Goal: Task Accomplishment & Management: Manage account settings

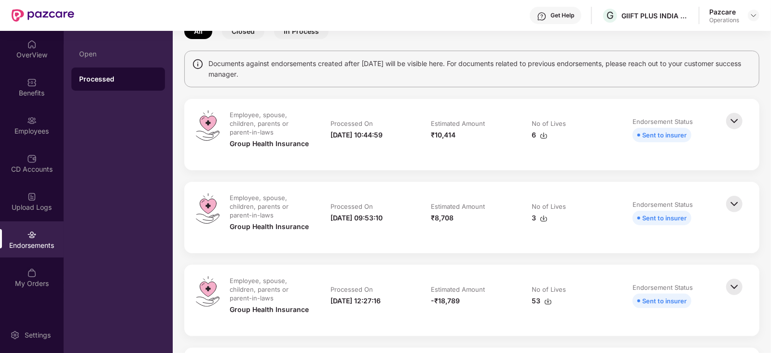
scroll to position [60, 0]
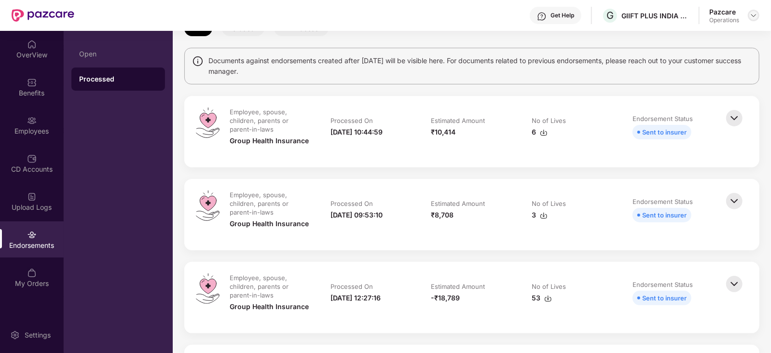
click at [751, 20] on div at bounding box center [754, 16] width 12 height 12
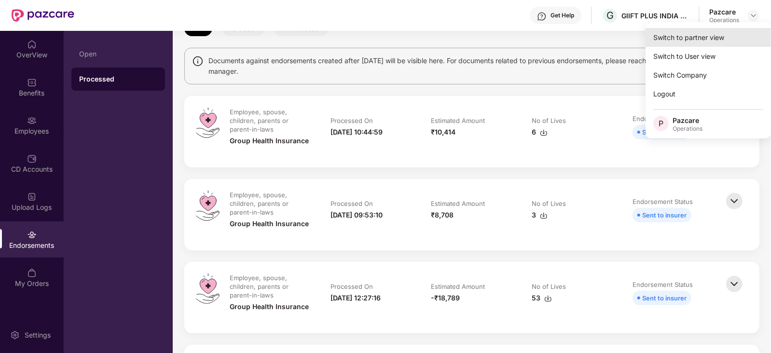
click at [733, 36] on div "Switch to partner view" at bounding box center [708, 37] width 125 height 19
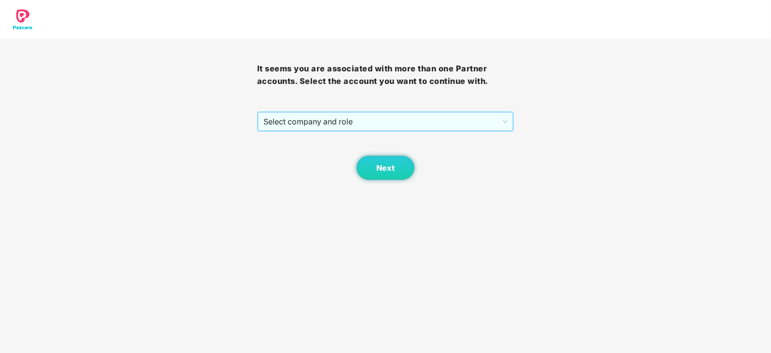
click at [349, 130] on span "Select company and role" at bounding box center [385, 121] width 245 height 18
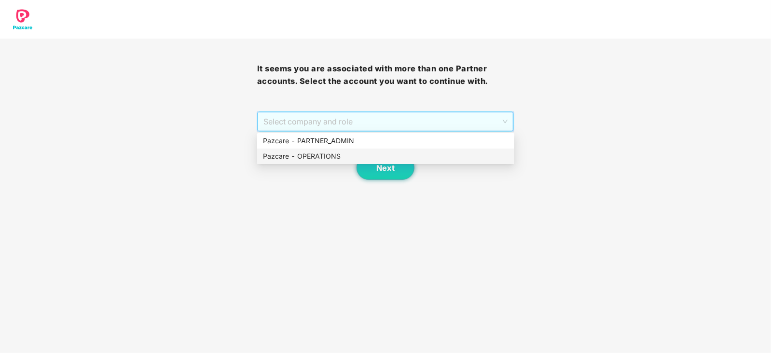
click at [330, 160] on div "Pazcare - OPERATIONS" at bounding box center [386, 156] width 246 height 11
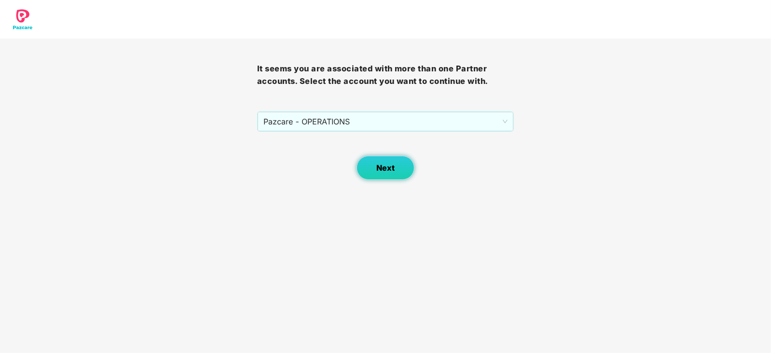
click at [376, 167] on span "Next" at bounding box center [385, 168] width 18 height 9
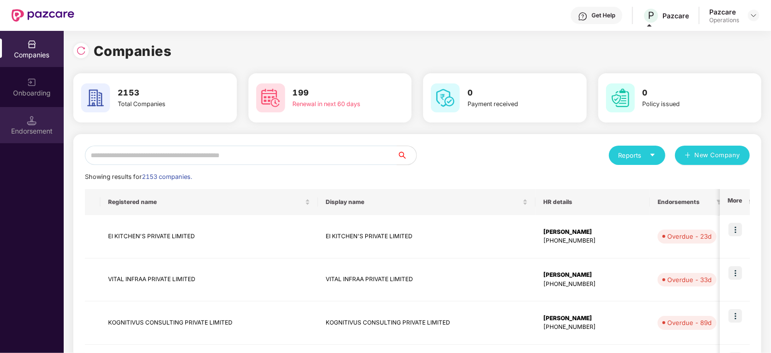
click at [51, 128] on div "Endorsement" at bounding box center [32, 131] width 64 height 10
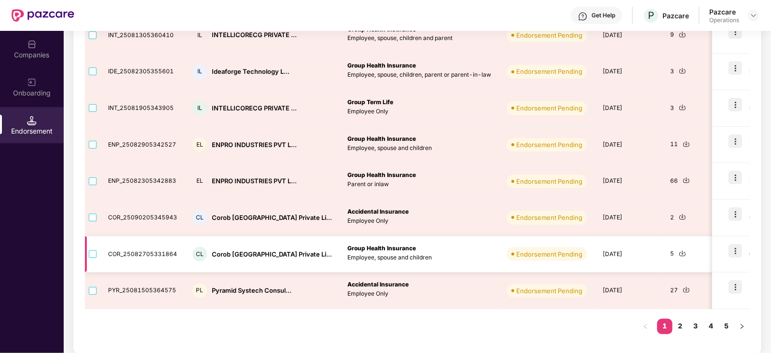
scroll to position [258, 0]
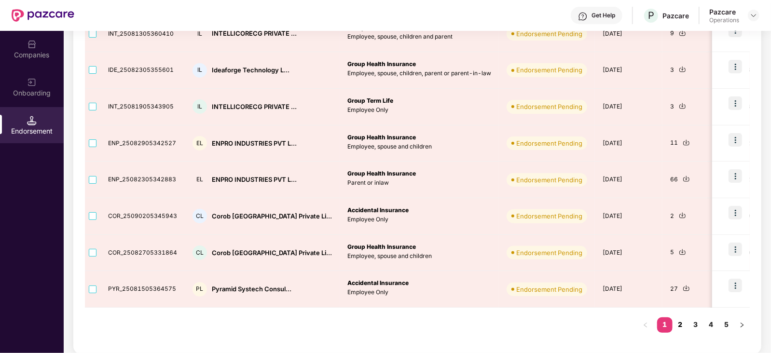
click at [679, 327] on link "2" at bounding box center [680, 325] width 15 height 14
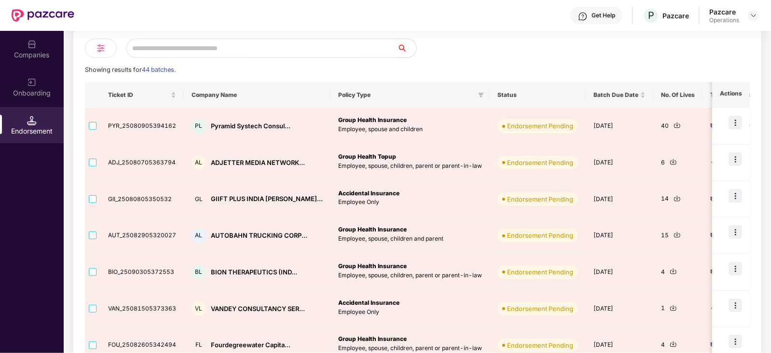
scroll to position [77, 0]
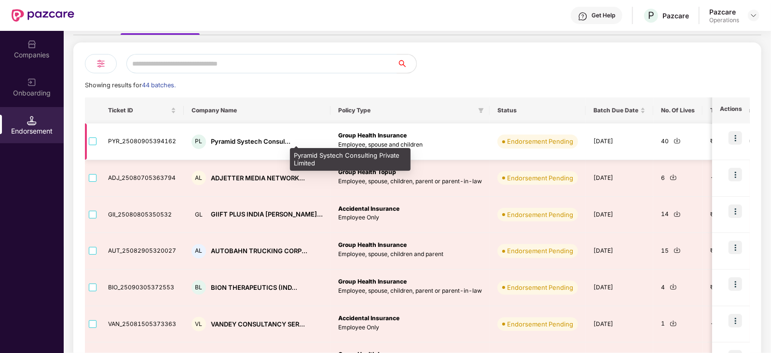
click at [233, 140] on div "Pyramid Systech Consul..." at bounding box center [251, 141] width 80 height 9
copy div "Pyramid Systech Consul..."
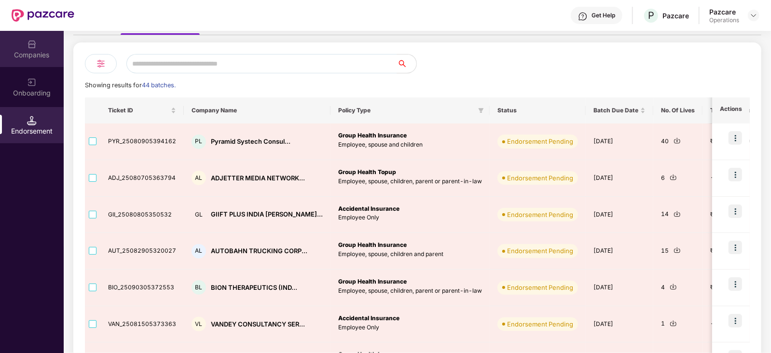
click at [46, 46] on div "Companies" at bounding box center [32, 49] width 64 height 36
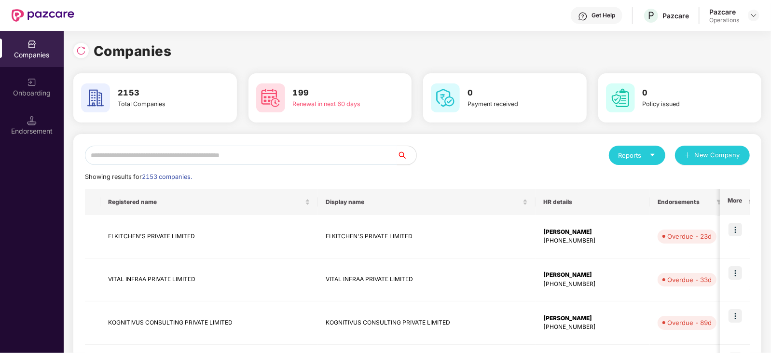
click at [188, 148] on input "text" at bounding box center [241, 155] width 312 height 19
paste input "**********"
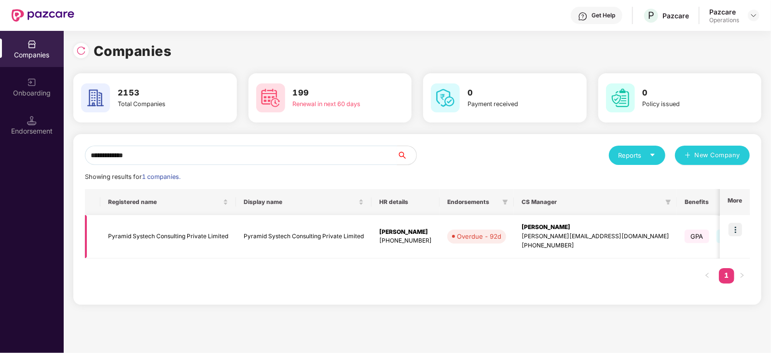
type input "**********"
click at [736, 231] on img at bounding box center [736, 230] width 14 height 14
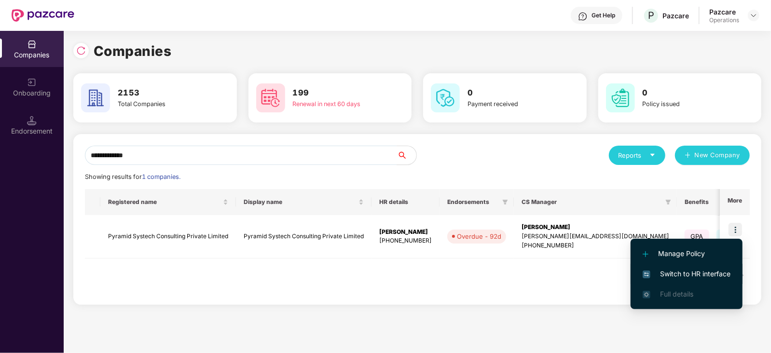
click at [720, 270] on span "Switch to HR interface" at bounding box center [687, 274] width 88 height 11
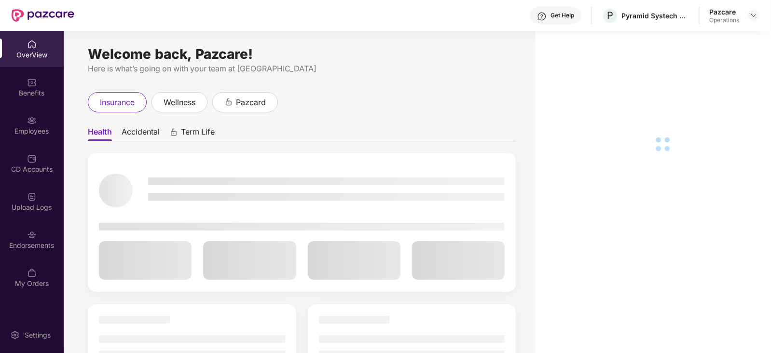
click at [41, 236] on div "Endorsements" at bounding box center [32, 240] width 64 height 36
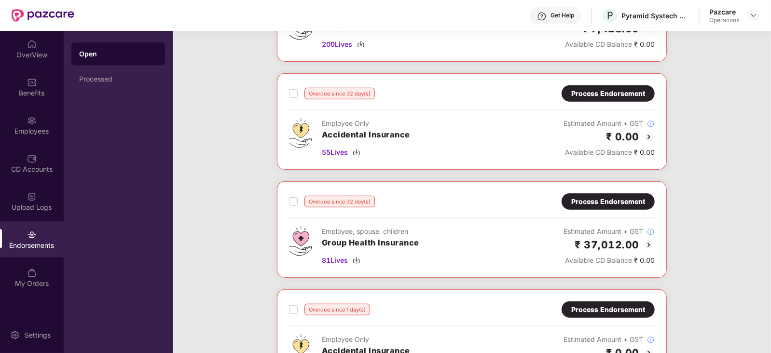
scroll to position [465, 0]
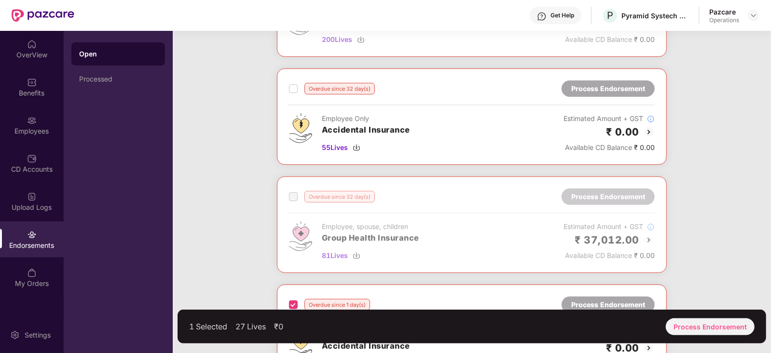
click at [292, 194] on span at bounding box center [293, 197] width 9 height 9
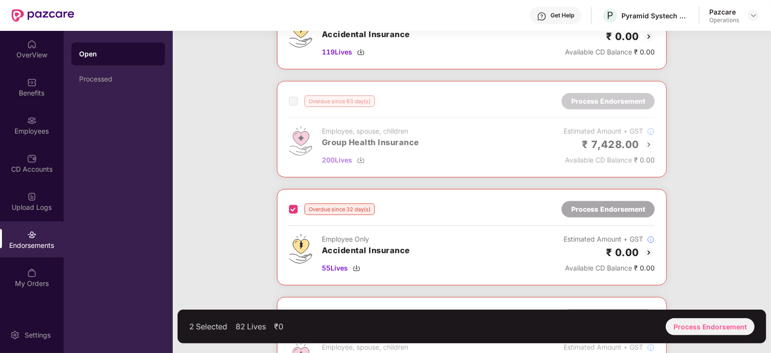
scroll to position [526, 0]
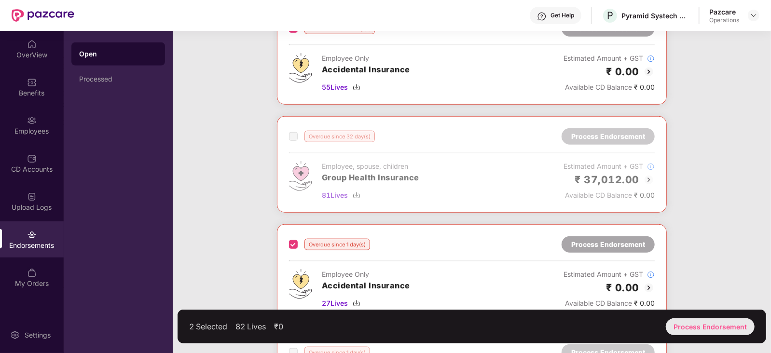
click at [707, 326] on div "Process Endorsement" at bounding box center [710, 326] width 89 height 17
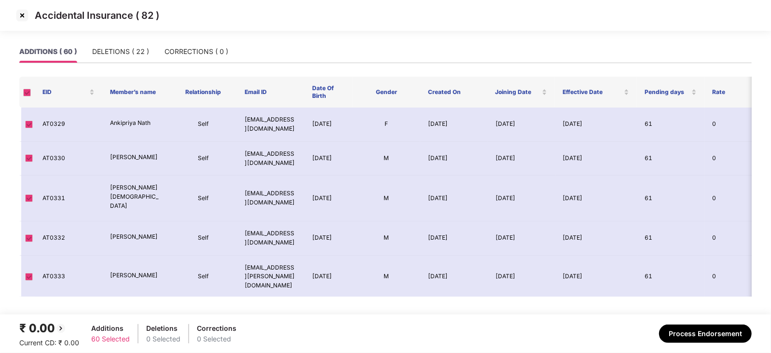
click at [21, 14] on img at bounding box center [21, 15] width 15 height 15
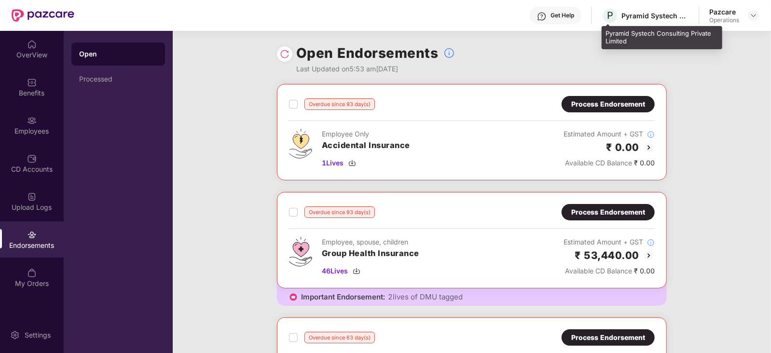
click at [627, 18] on div "Pyramid Systech Consulting Private Limited" at bounding box center [656, 15] width 68 height 9
copy div "Pyramid"
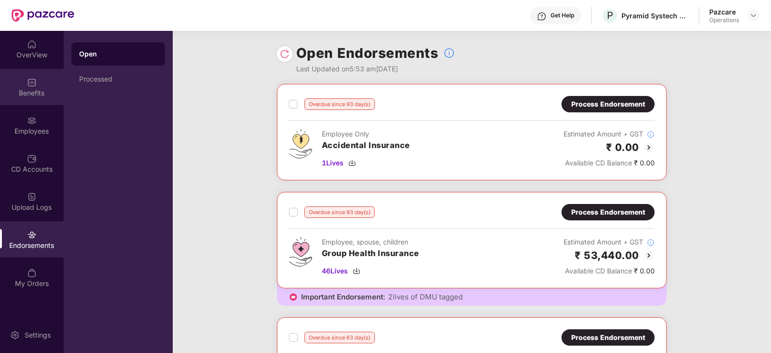
click at [25, 85] on div "Benefits" at bounding box center [32, 87] width 64 height 36
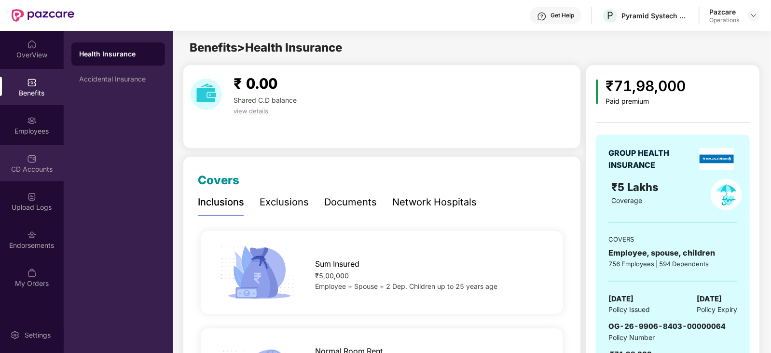
click at [19, 173] on div "CD Accounts" at bounding box center [32, 170] width 64 height 10
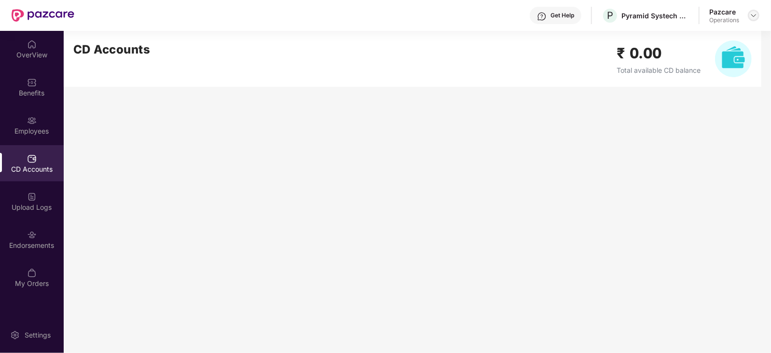
click at [754, 14] on img at bounding box center [754, 16] width 8 height 8
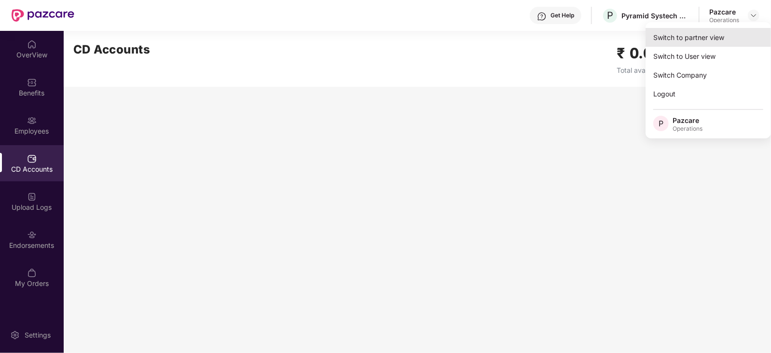
click at [725, 41] on div "Switch to partner view" at bounding box center [708, 37] width 125 height 19
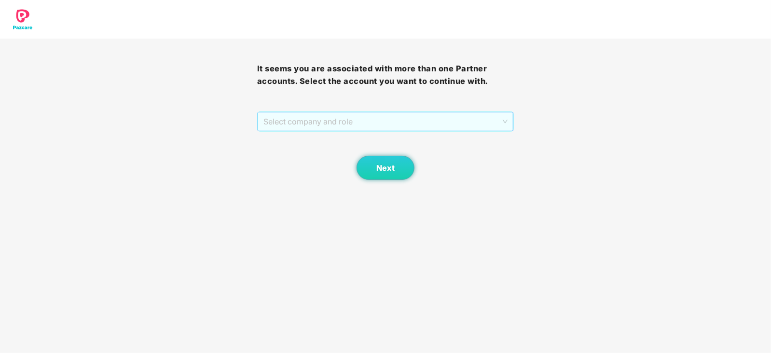
drag, startPoint x: 407, startPoint y: 131, endPoint x: 404, endPoint y: 125, distance: 7.1
click at [407, 131] on div "Select company and role" at bounding box center [386, 121] width 256 height 19
click at [403, 125] on span "Select company and role" at bounding box center [385, 121] width 245 height 18
click at [338, 132] on div "Next" at bounding box center [385, 156] width 257 height 48
click at [337, 129] on span "Select company and role" at bounding box center [385, 121] width 245 height 18
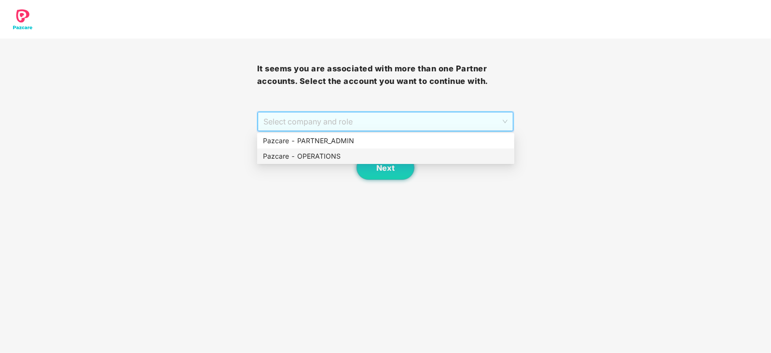
click at [329, 150] on div "Pazcare - OPERATIONS" at bounding box center [385, 156] width 257 height 15
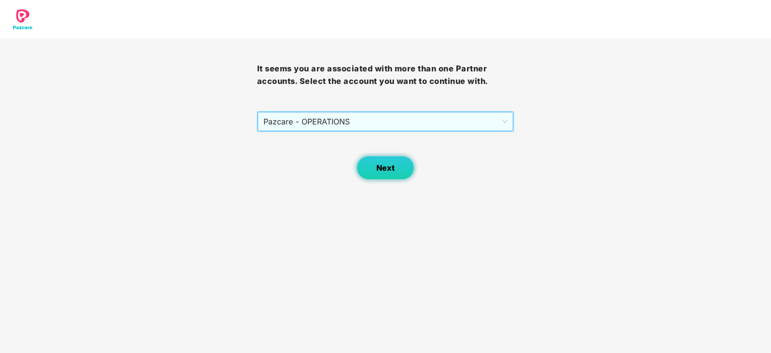
click at [379, 165] on span "Next" at bounding box center [385, 168] width 18 height 9
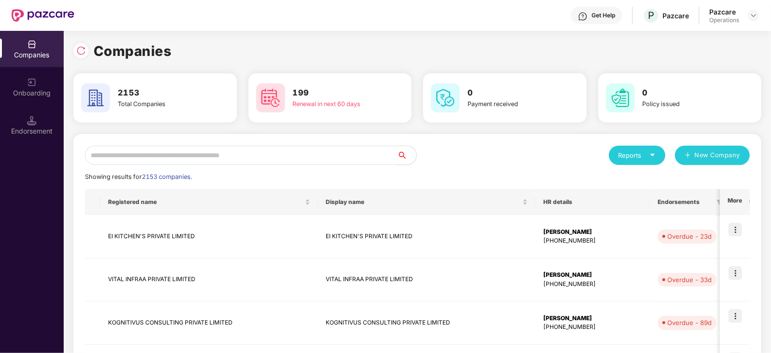
click at [328, 158] on input "text" at bounding box center [241, 155] width 312 height 19
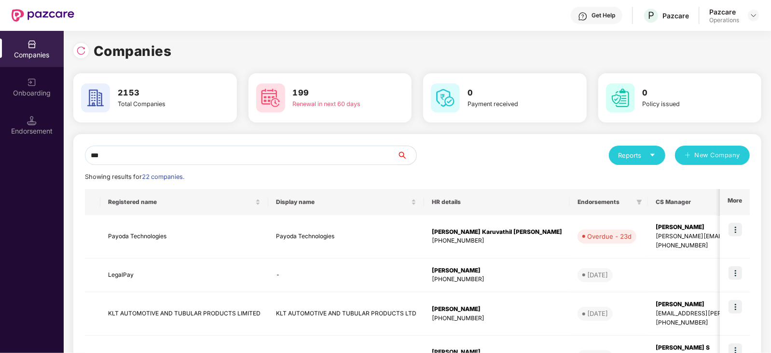
drag, startPoint x: 163, startPoint y: 153, endPoint x: 62, endPoint y: 147, distance: 101.5
click at [62, 147] on div "Companies Onboarding Endorsement Companies 2153 Total Companies 199 Renewal in …" at bounding box center [385, 192] width 771 height 322
paste input "**********"
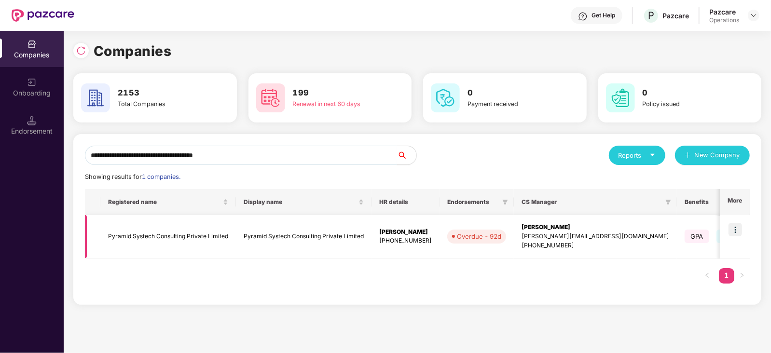
type input "**********"
click at [206, 234] on td "Pyramid Systech Consulting Private Limited" at bounding box center [168, 236] width 136 height 43
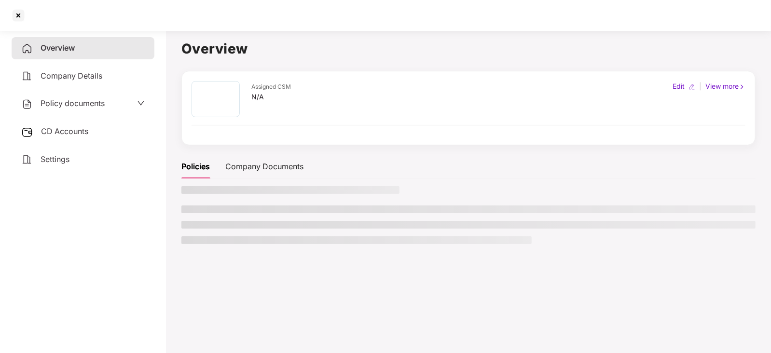
click at [87, 134] on span "CD Accounts" at bounding box center [64, 131] width 47 height 10
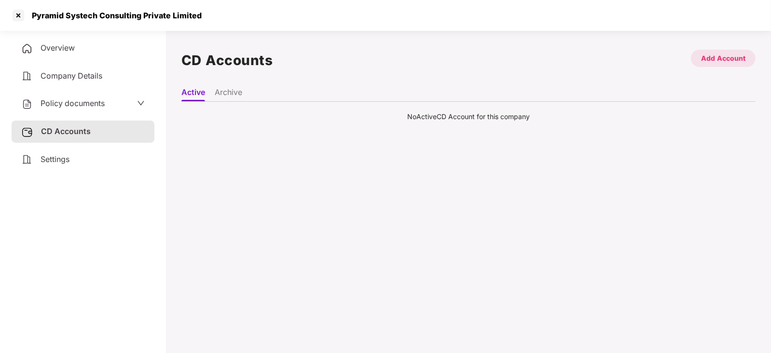
click at [709, 56] on div "Add Account" at bounding box center [723, 58] width 44 height 11
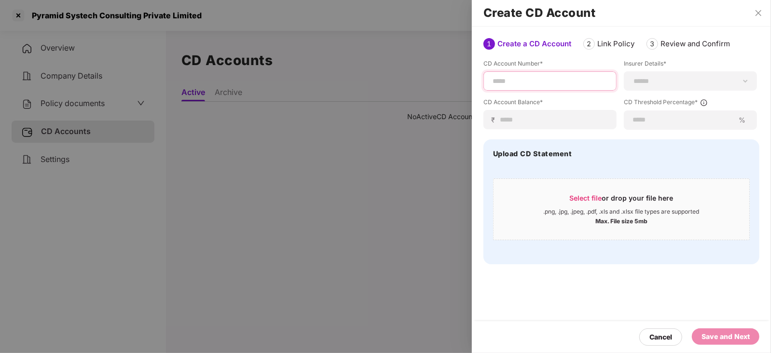
click at [545, 77] on input at bounding box center [550, 81] width 117 height 10
paste input "*********"
type input "*********"
click at [666, 85] on div "**********" at bounding box center [690, 80] width 133 height 19
click at [664, 83] on select "**********" at bounding box center [690, 81] width 117 height 8
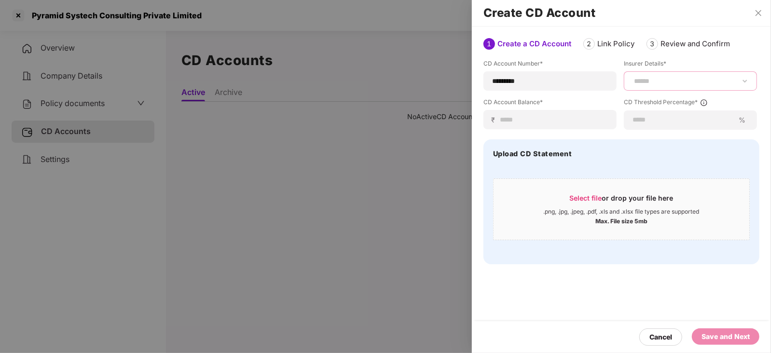
select select "*****"
click at [632, 77] on select "**********" at bounding box center [690, 81] width 117 height 8
click at [544, 120] on input at bounding box center [553, 120] width 109 height 10
click at [761, 216] on div "**********" at bounding box center [621, 167] width 299 height 217
click at [654, 123] on input at bounding box center [683, 120] width 102 height 10
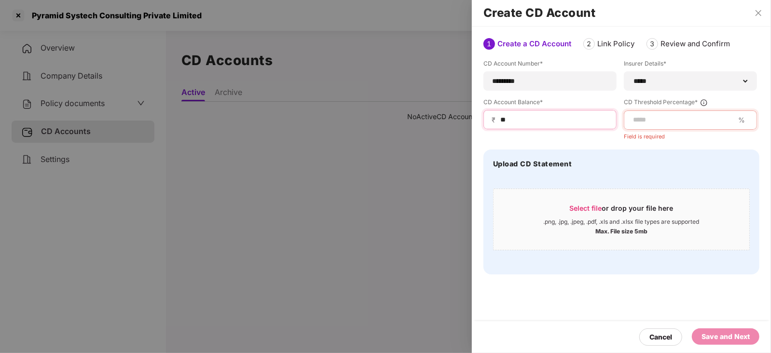
drag, startPoint x: 523, startPoint y: 122, endPoint x: 473, endPoint y: 114, distance: 49.8
click at [473, 114] on div "**********" at bounding box center [621, 172] width 299 height 227
type input "*****"
click at [642, 113] on div "%" at bounding box center [690, 120] width 133 height 19
click at [645, 122] on input at bounding box center [683, 120] width 102 height 10
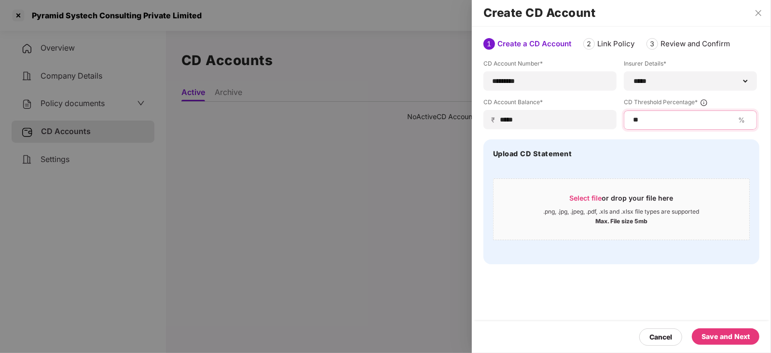
type input "**"
click at [719, 329] on div "Save and Next" at bounding box center [726, 337] width 68 height 16
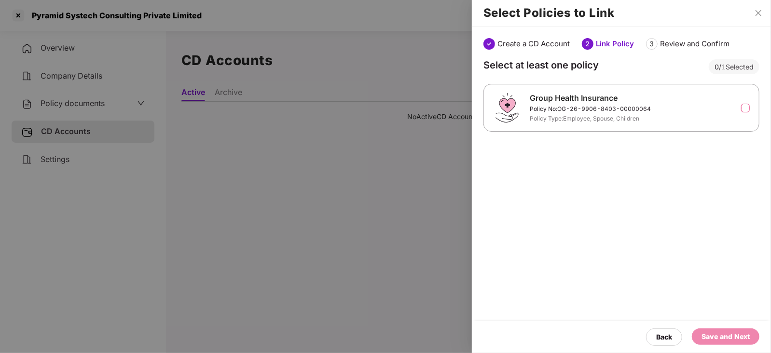
click at [741, 111] on label at bounding box center [745, 108] width 9 height 9
click at [735, 346] on div "Back Save and Next" at bounding box center [621, 337] width 299 height 32
click at [731, 330] on div "Save and Next" at bounding box center [726, 337] width 68 height 16
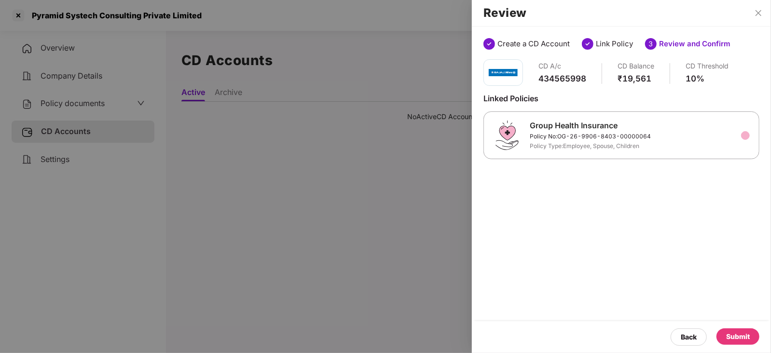
click at [757, 342] on div "Submit" at bounding box center [738, 337] width 43 height 16
click at [745, 336] on icon "loading" at bounding box center [746, 337] width 10 height 10
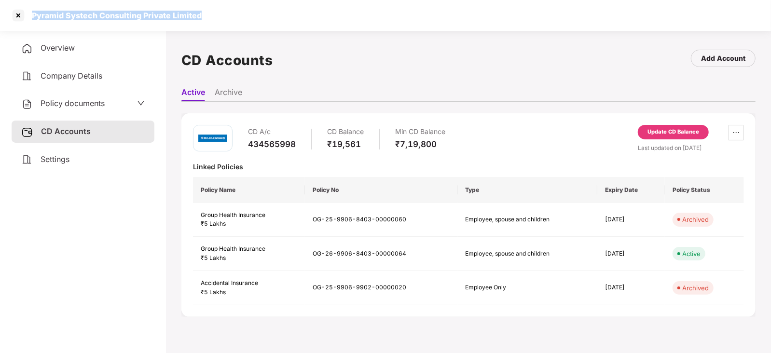
drag, startPoint x: 30, startPoint y: 14, endPoint x: 237, endPoint y: 9, distance: 207.1
click at [237, 9] on div "Pyramid Systech Consulting Private Limited" at bounding box center [385, 15] width 771 height 31
copy div "Pyramid Systech Consulting Private Limited"
click at [17, 11] on div at bounding box center [18, 15] width 15 height 15
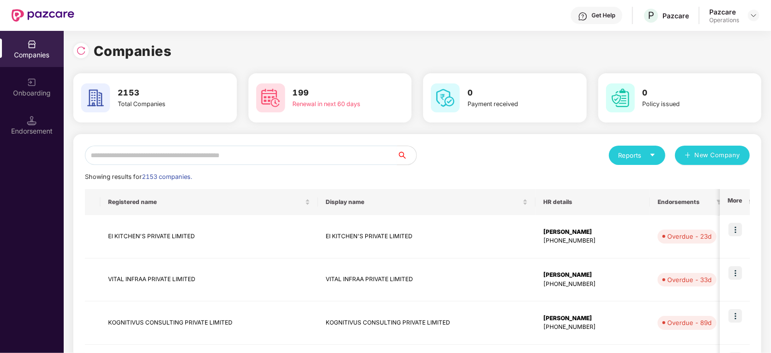
click at [233, 152] on input "text" at bounding box center [241, 155] width 312 height 19
paste input "**********"
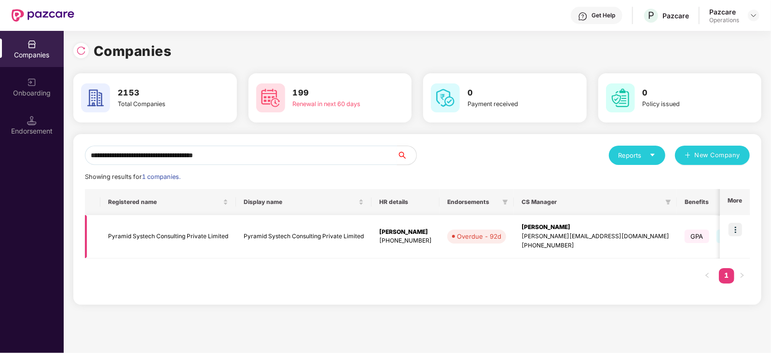
type input "**********"
click at [736, 230] on img at bounding box center [736, 230] width 14 height 14
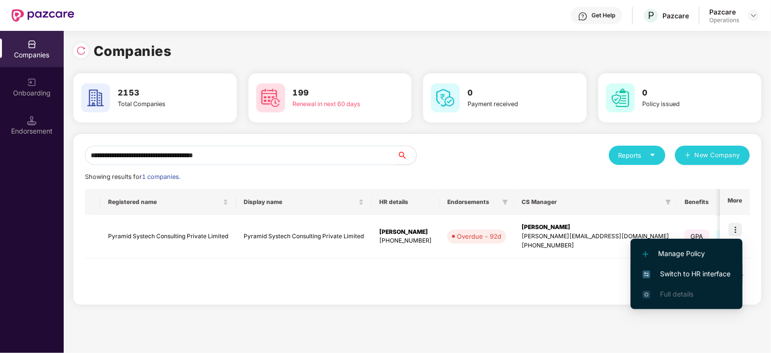
click at [708, 277] on span "Switch to HR interface" at bounding box center [687, 274] width 88 height 11
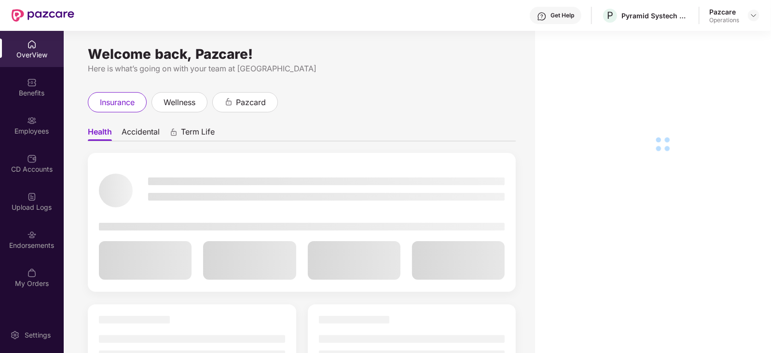
click at [27, 254] on div "Endorsements" at bounding box center [32, 240] width 64 height 36
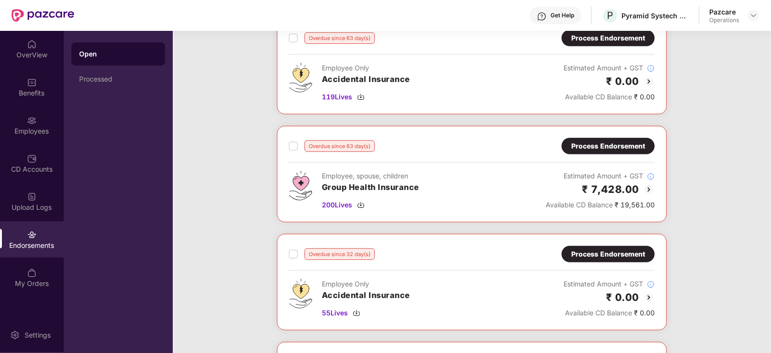
scroll to position [284, 0]
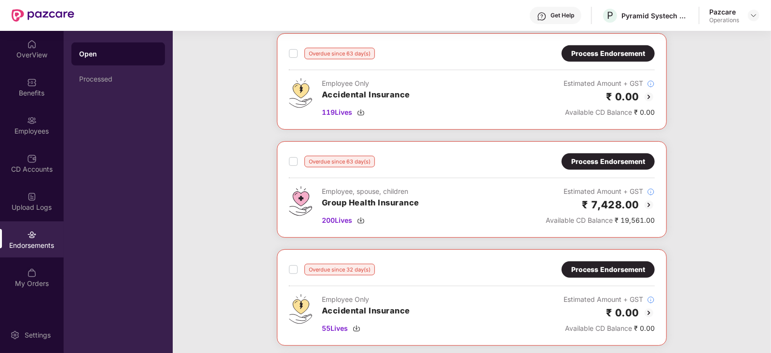
click at [604, 160] on div "Process Endorsement" at bounding box center [608, 161] width 74 height 11
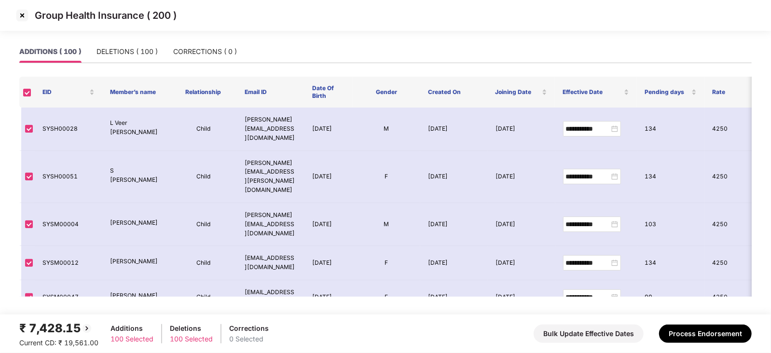
click at [19, 15] on img at bounding box center [21, 15] width 15 height 15
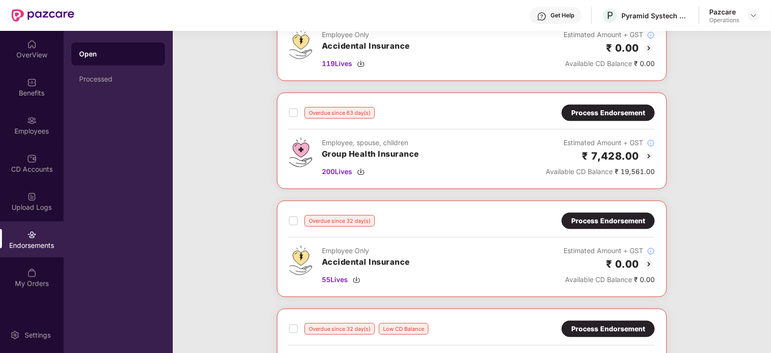
scroll to position [284, 0]
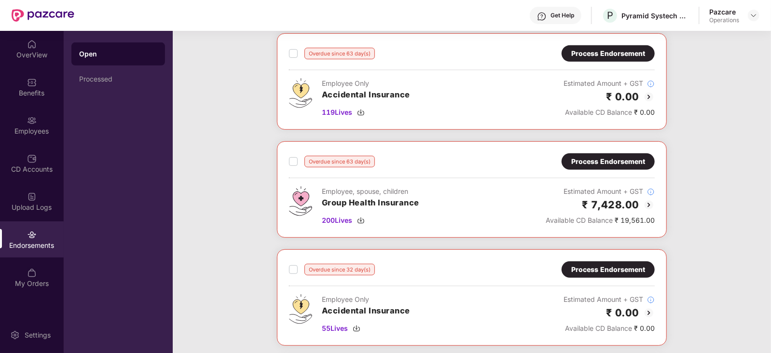
click at [598, 160] on div "Process Endorsement" at bounding box center [608, 161] width 74 height 11
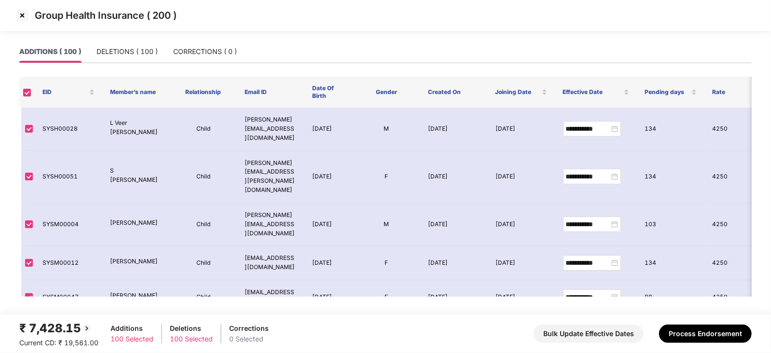
click at [17, 18] on img at bounding box center [21, 15] width 15 height 15
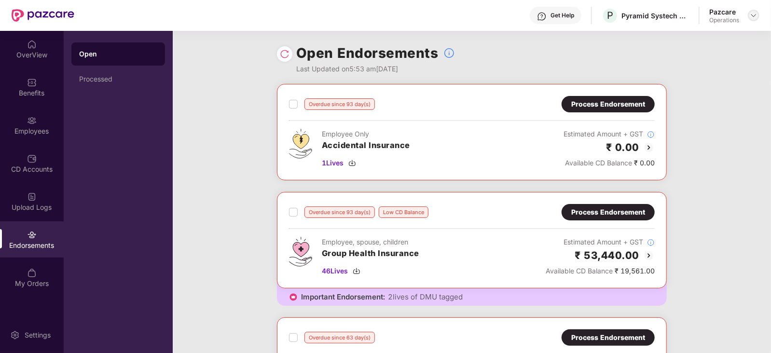
click at [753, 17] on img at bounding box center [754, 16] width 8 height 8
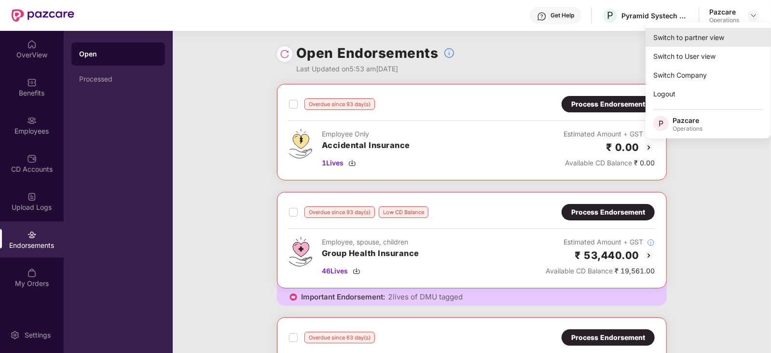
click at [723, 37] on div "Switch to partner view" at bounding box center [708, 37] width 125 height 19
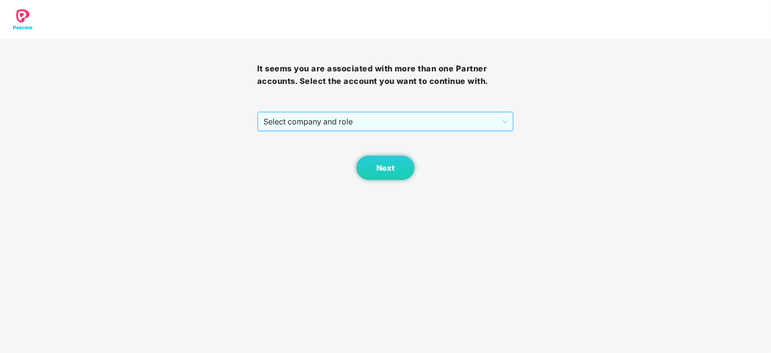
click at [347, 114] on span "Select company and role" at bounding box center [385, 121] width 245 height 18
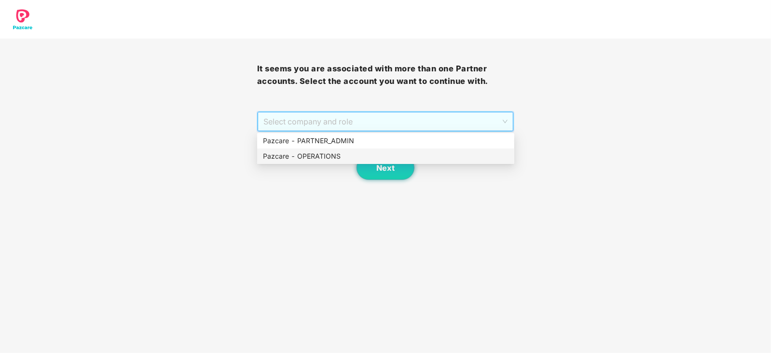
drag, startPoint x: 333, startPoint y: 153, endPoint x: 356, endPoint y: 163, distance: 24.6
click at [332, 155] on div "Pazcare - OPERATIONS" at bounding box center [386, 156] width 246 height 11
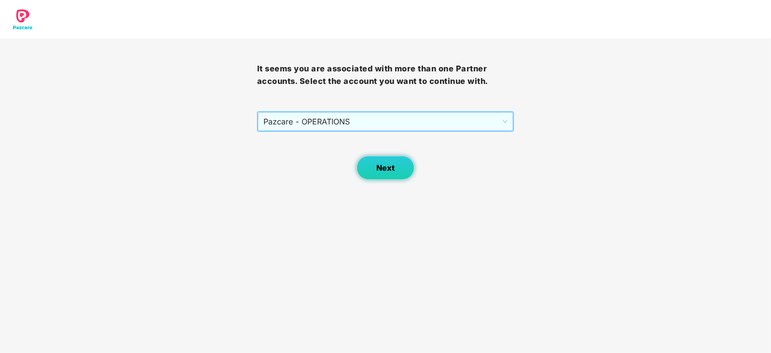
click at [369, 167] on button "Next" at bounding box center [386, 168] width 58 height 24
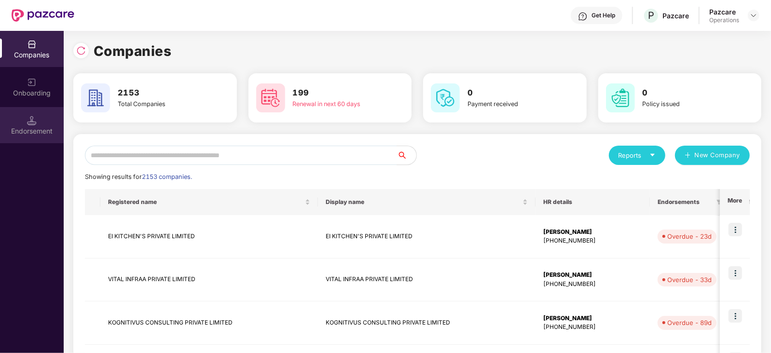
click at [47, 125] on div "Endorsement" at bounding box center [32, 125] width 64 height 36
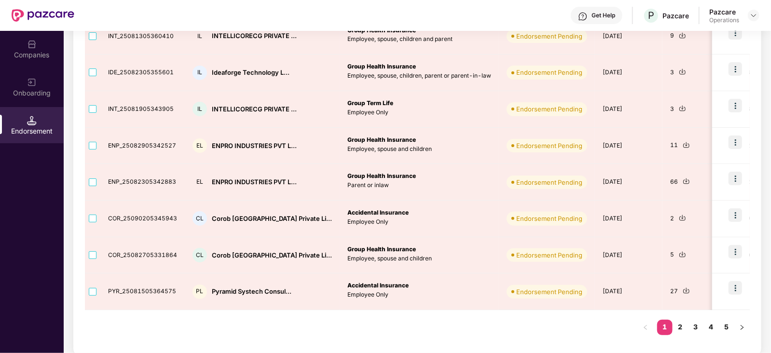
scroll to position [258, 0]
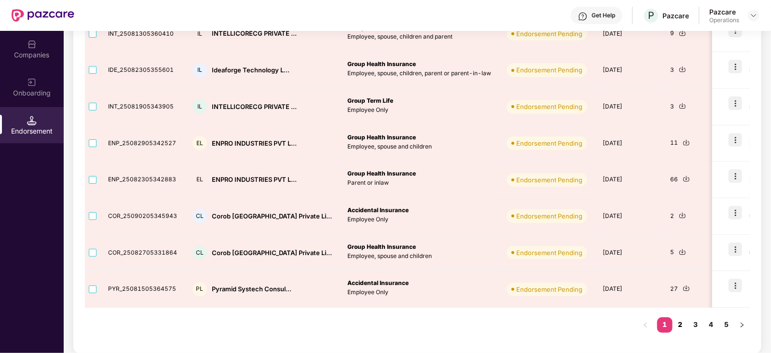
click at [684, 322] on link "2" at bounding box center [680, 325] width 15 height 14
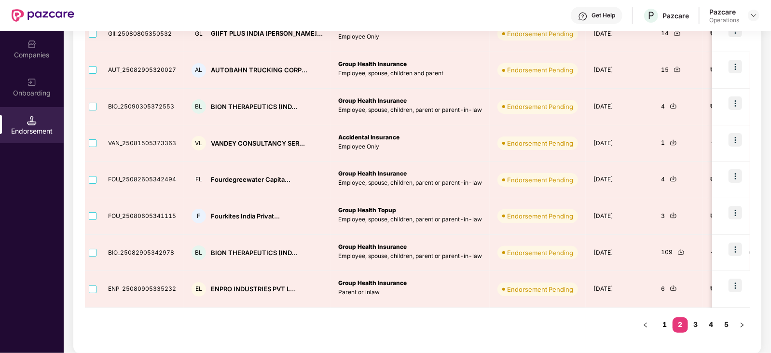
click at [664, 324] on link "1" at bounding box center [664, 325] width 15 height 14
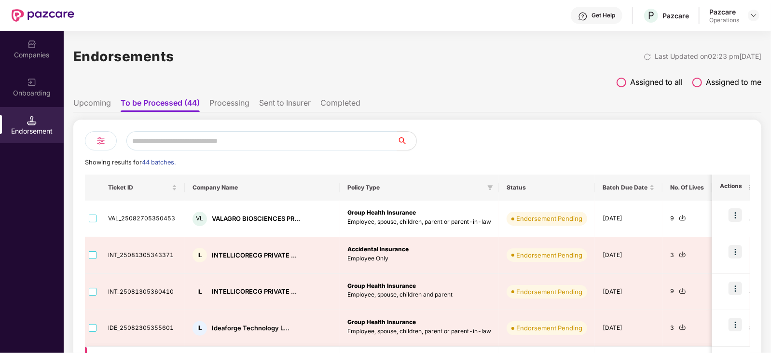
scroll to position [181, 0]
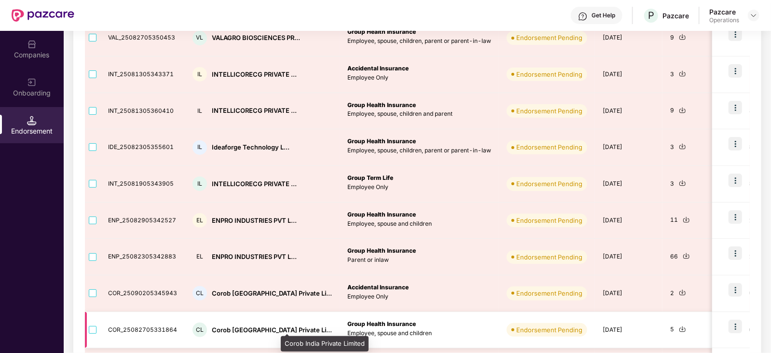
click at [220, 329] on div "Corob [GEOGRAPHIC_DATA] Private Li..." at bounding box center [272, 330] width 120 height 9
copy div "Corob"
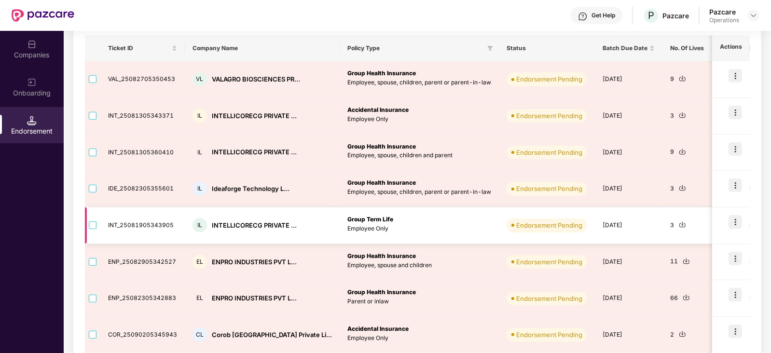
scroll to position [120, 0]
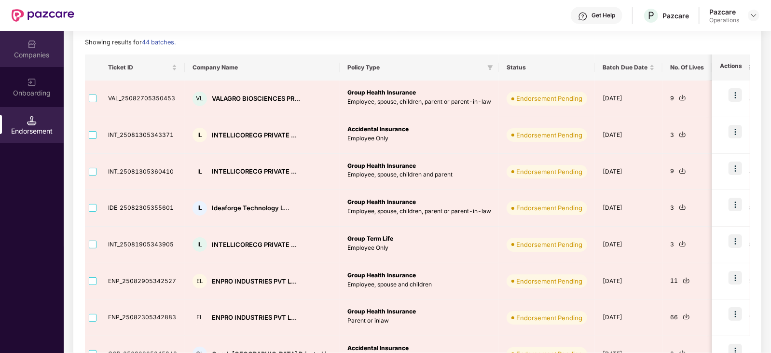
click at [41, 54] on div "Companies" at bounding box center [32, 55] width 64 height 10
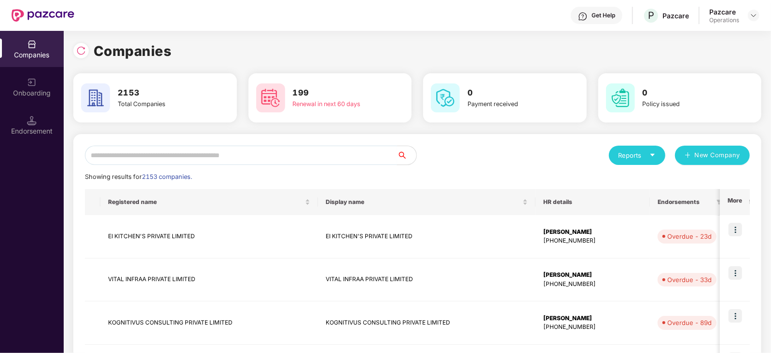
click at [193, 151] on input "text" at bounding box center [241, 155] width 312 height 19
paste input "*****"
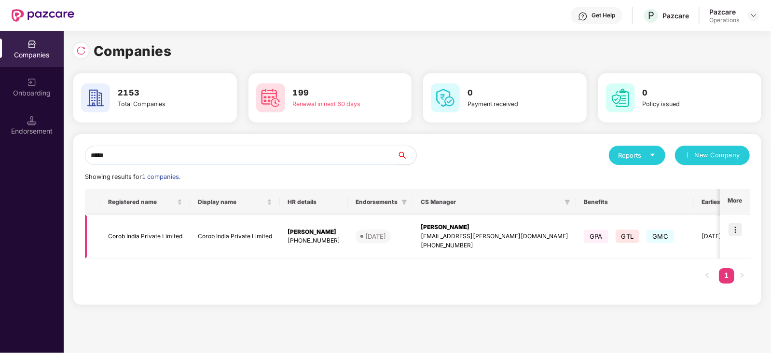
type input "*****"
click at [736, 229] on img at bounding box center [736, 230] width 14 height 14
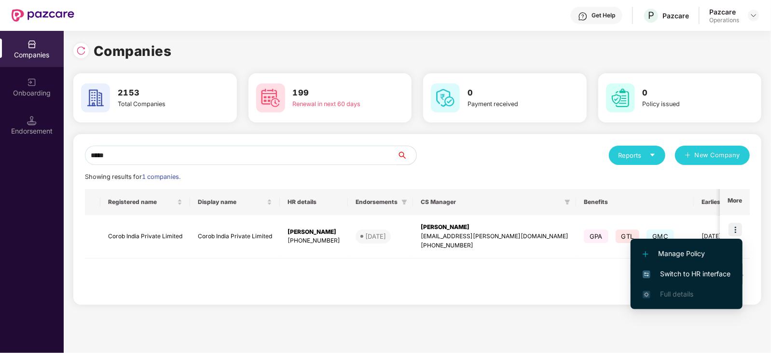
click at [714, 271] on span "Switch to HR interface" at bounding box center [687, 274] width 88 height 11
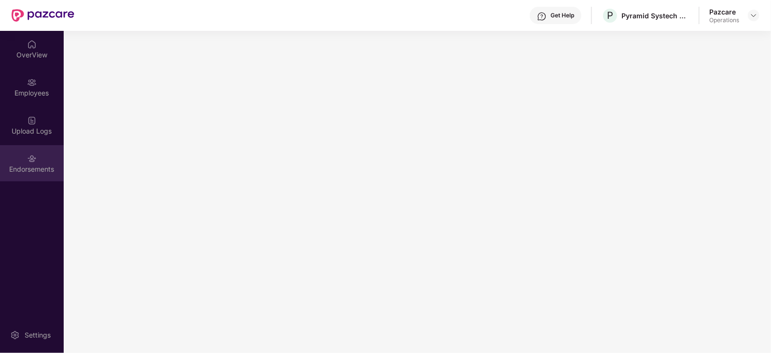
click at [42, 173] on div "Endorsements" at bounding box center [32, 170] width 64 height 10
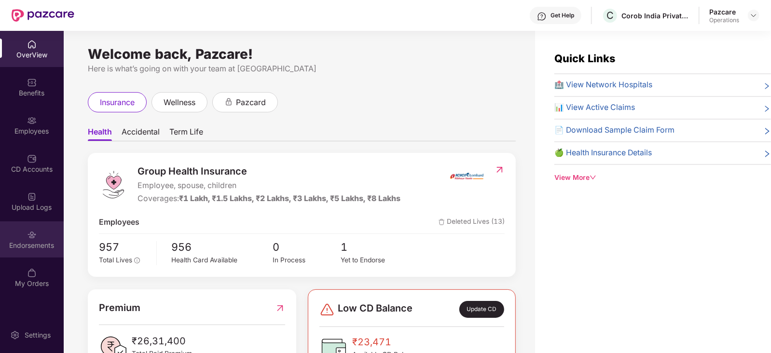
click at [34, 249] on div "Endorsements" at bounding box center [32, 246] width 64 height 10
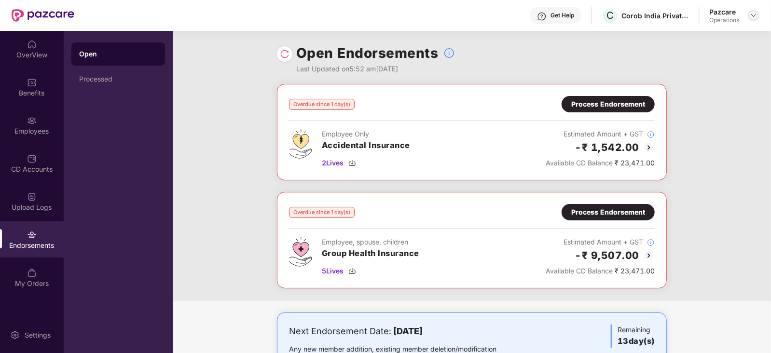
click at [749, 16] on div at bounding box center [754, 16] width 12 height 12
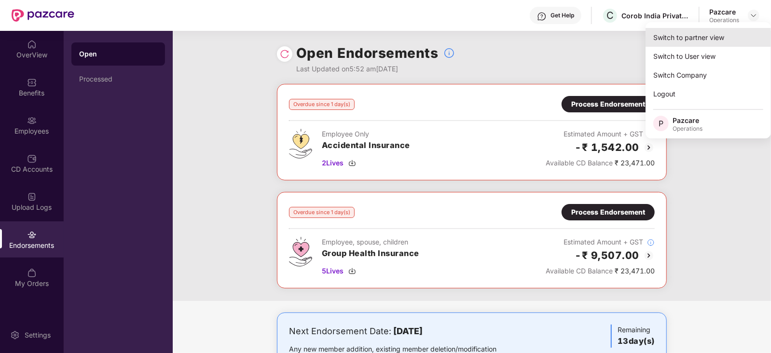
click at [729, 35] on div "Switch to partner view" at bounding box center [708, 37] width 125 height 19
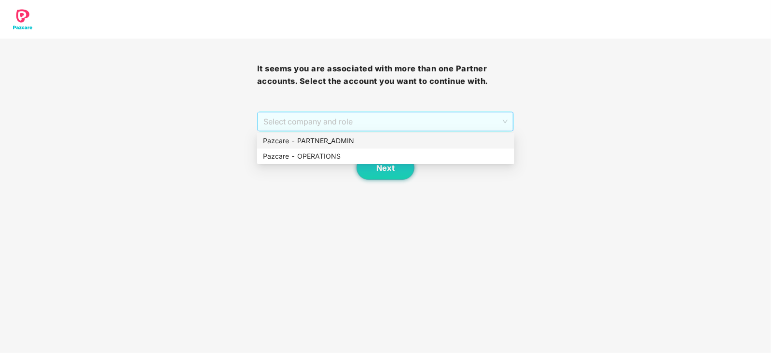
click at [331, 122] on span "Select company and role" at bounding box center [385, 121] width 245 height 18
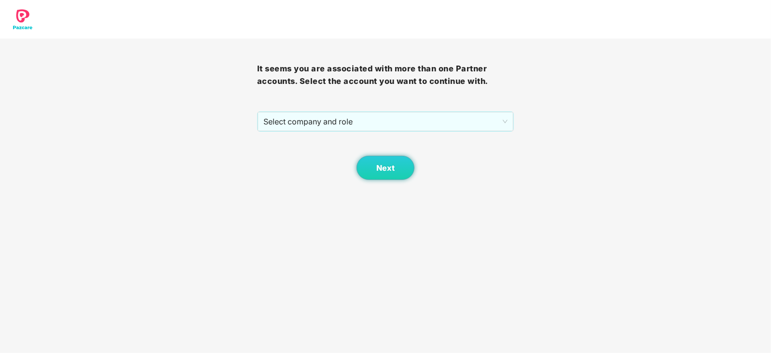
click at [328, 165] on div "Next" at bounding box center [385, 156] width 257 height 48
drag, startPoint x: 398, startPoint y: 165, endPoint x: 293, endPoint y: 163, distance: 104.3
click at [397, 166] on button "Next" at bounding box center [386, 168] width 58 height 24
click at [309, 125] on span "Select company and role" at bounding box center [385, 121] width 245 height 18
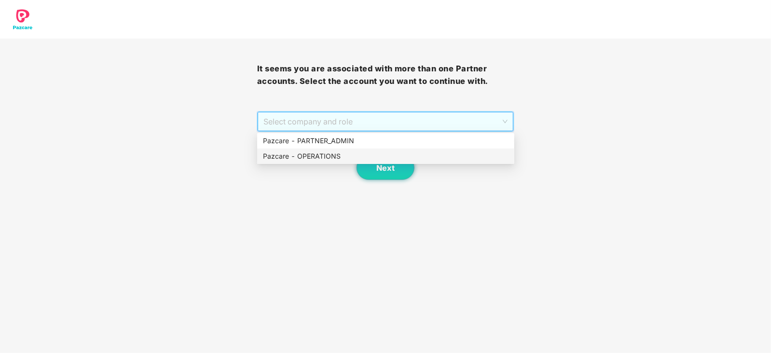
click at [300, 156] on div "Pazcare - OPERATIONS" at bounding box center [386, 156] width 246 height 11
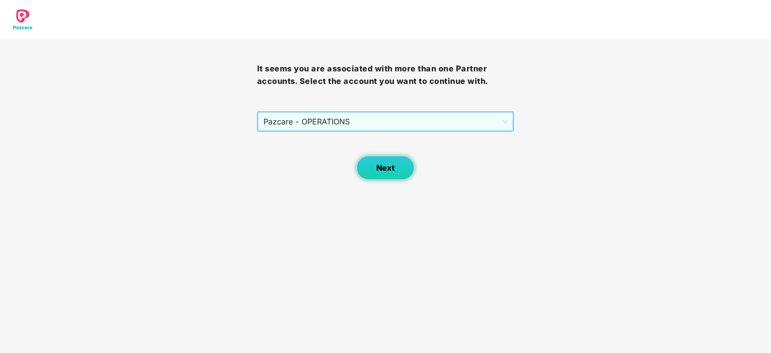
click at [381, 170] on span "Next" at bounding box center [385, 168] width 18 height 9
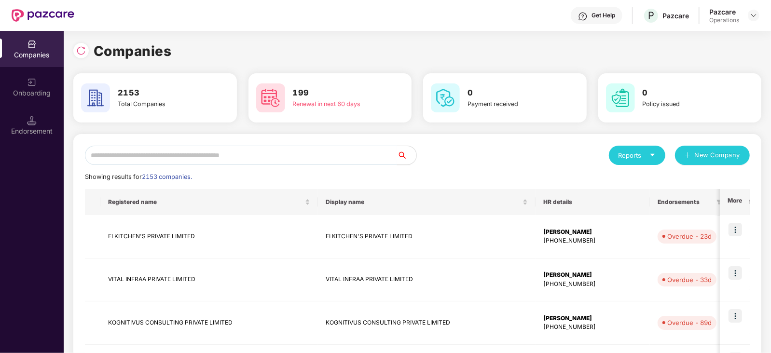
click at [249, 153] on input "text" at bounding box center [241, 155] width 312 height 19
paste input "*****"
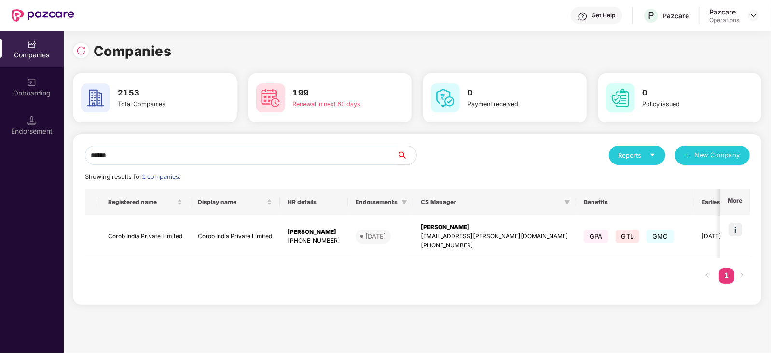
type input "*****"
click at [736, 229] on img at bounding box center [736, 230] width 14 height 14
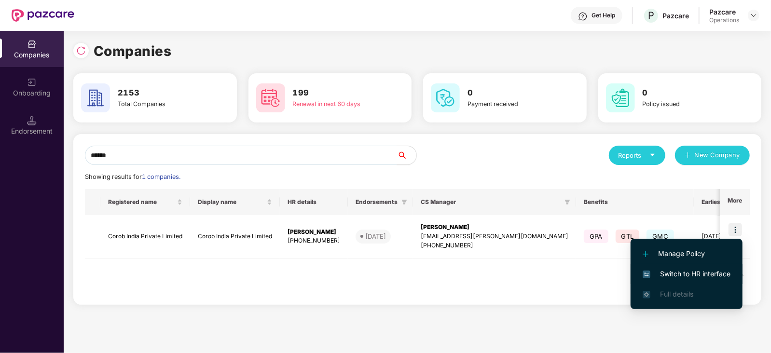
click at [720, 274] on span "Switch to HR interface" at bounding box center [687, 274] width 88 height 11
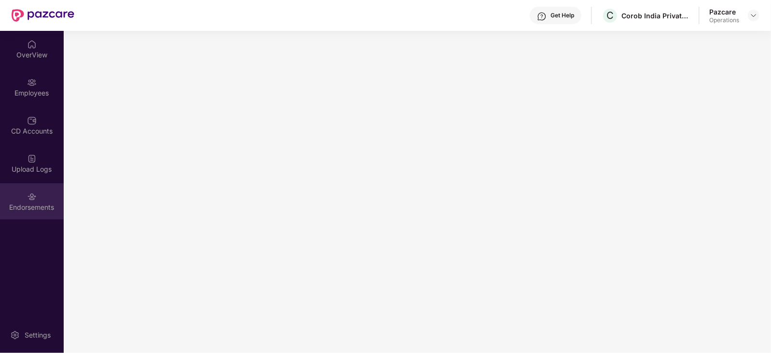
click at [32, 216] on div "Endorsements" at bounding box center [32, 201] width 64 height 36
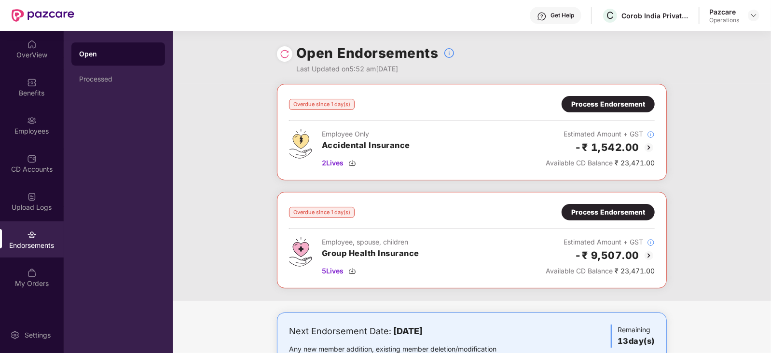
click at [589, 107] on div "Process Endorsement" at bounding box center [608, 104] width 74 height 11
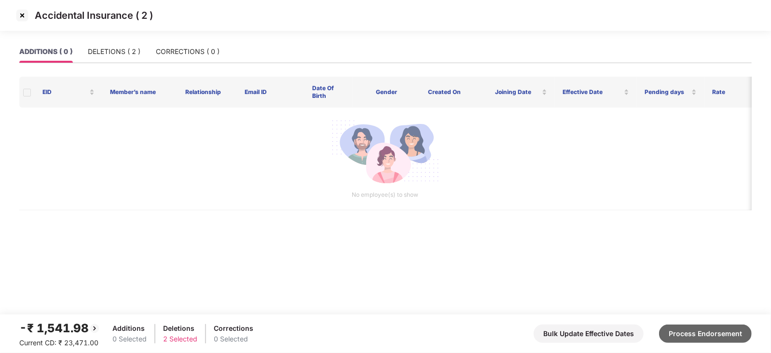
click at [697, 332] on button "Process Endorsement" at bounding box center [705, 334] width 93 height 18
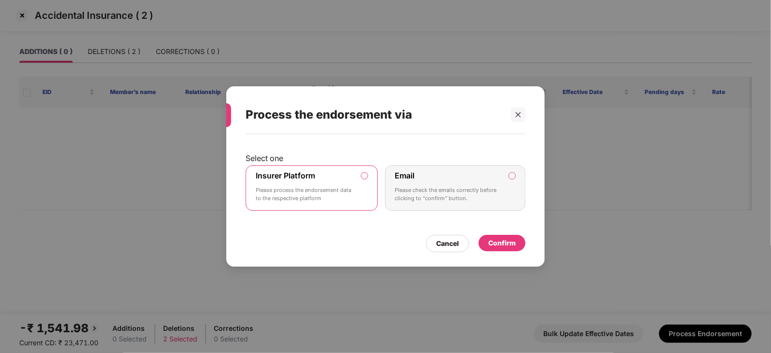
click at [489, 242] on div "Confirm" at bounding box center [502, 243] width 28 height 11
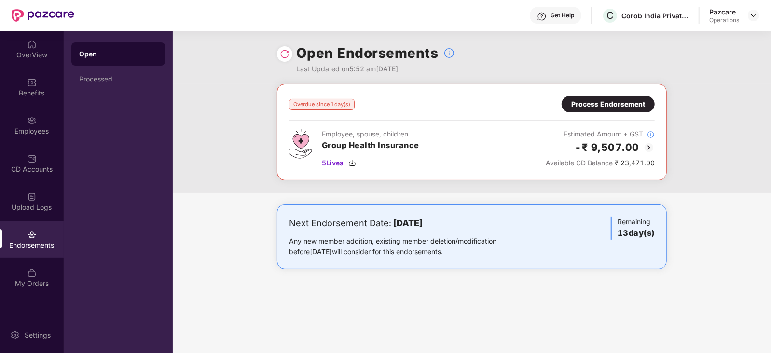
click at [586, 104] on div "Process Endorsement" at bounding box center [608, 104] width 74 height 11
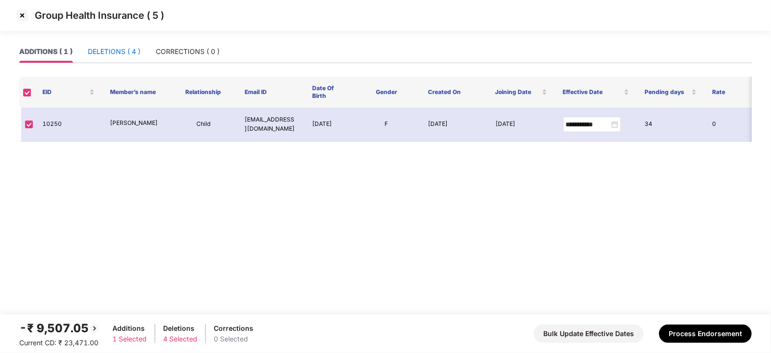
click at [115, 55] on div "DELETIONS ( 4 )" at bounding box center [114, 51] width 53 height 11
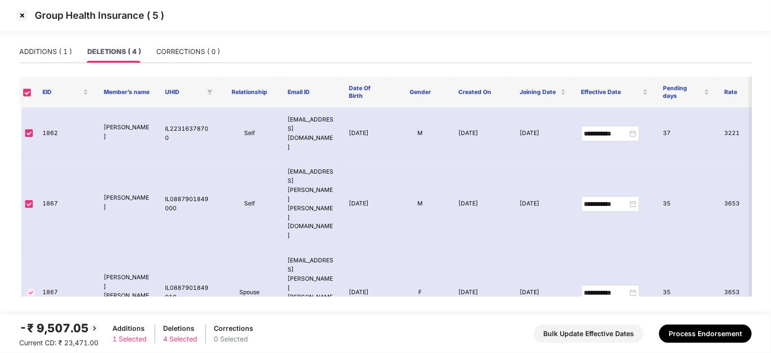
click at [709, 323] on div "-₹ 9,507.05 Current CD: ₹ 23,471.00 Additions 1 Selected Deletions 4 Selected C…" at bounding box center [385, 333] width 733 height 29
click at [712, 330] on button "Process Endorsement" at bounding box center [705, 334] width 93 height 18
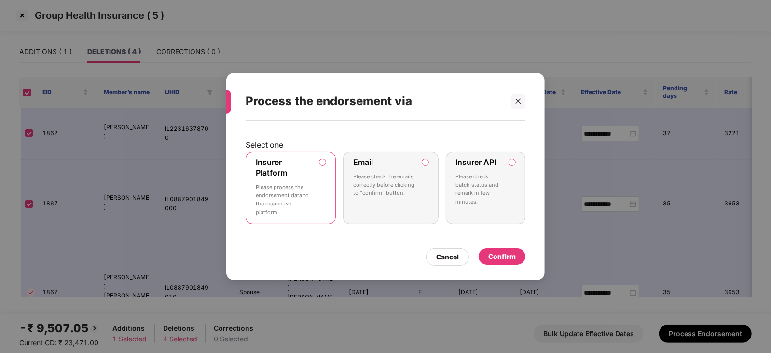
click at [504, 253] on div "Confirm" at bounding box center [502, 256] width 28 height 11
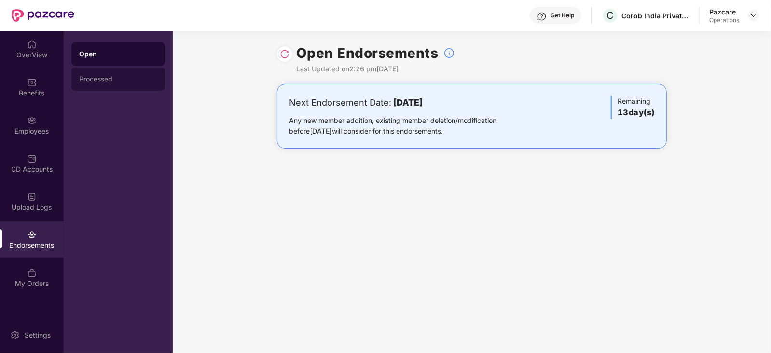
click at [87, 81] on div "Processed" at bounding box center [118, 79] width 78 height 8
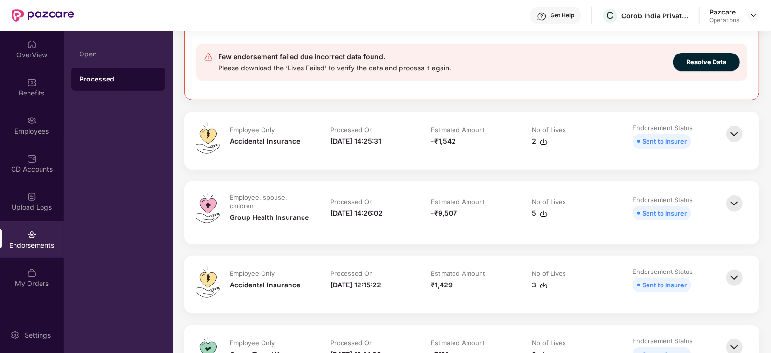
scroll to position [120, 0]
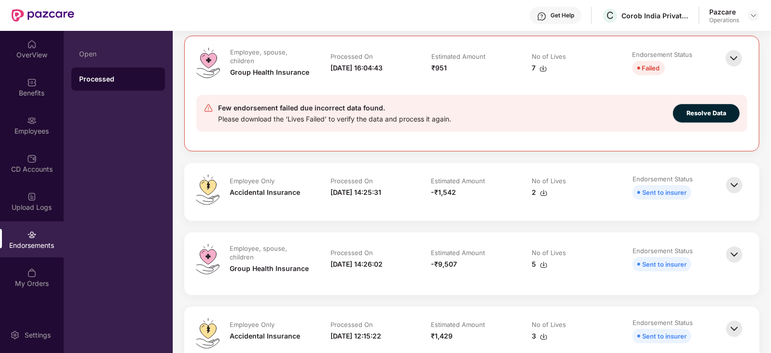
click at [545, 194] on img at bounding box center [544, 193] width 8 height 8
click at [543, 264] on img at bounding box center [544, 265] width 8 height 8
click at [752, 12] on img at bounding box center [754, 16] width 8 height 8
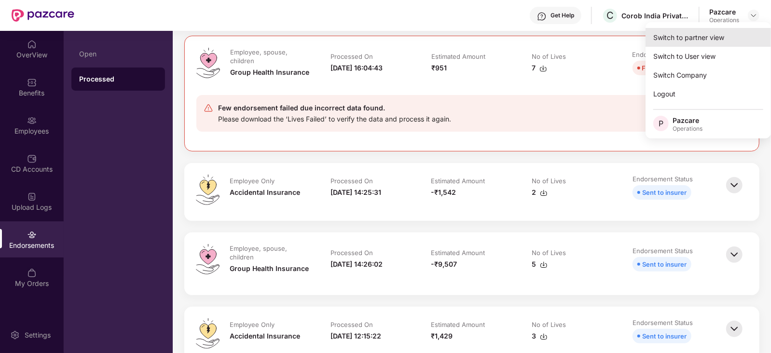
click at [721, 43] on div "Switch to partner view" at bounding box center [708, 37] width 125 height 19
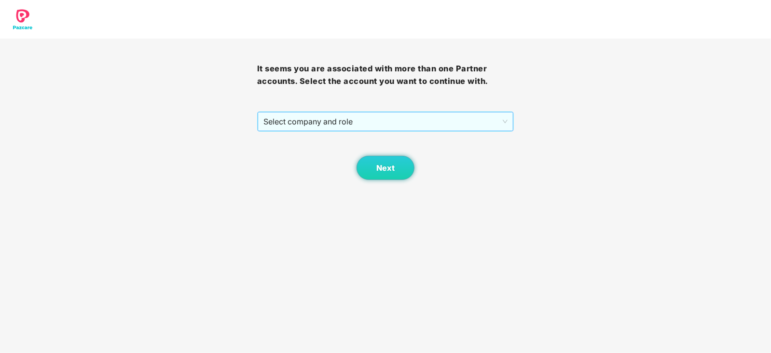
click at [291, 126] on span "Select company and role" at bounding box center [385, 121] width 245 height 18
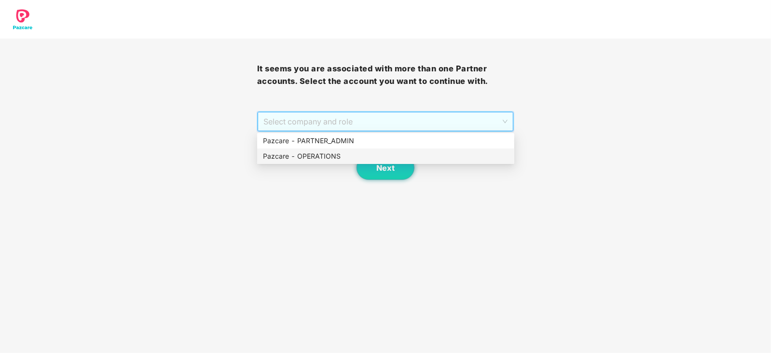
click at [296, 164] on div "Pazcare - OPERATIONS" at bounding box center [385, 156] width 257 height 15
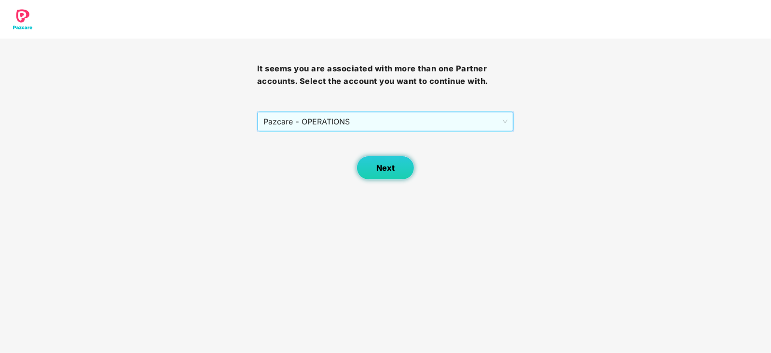
click at [380, 161] on button "Next" at bounding box center [386, 168] width 58 height 24
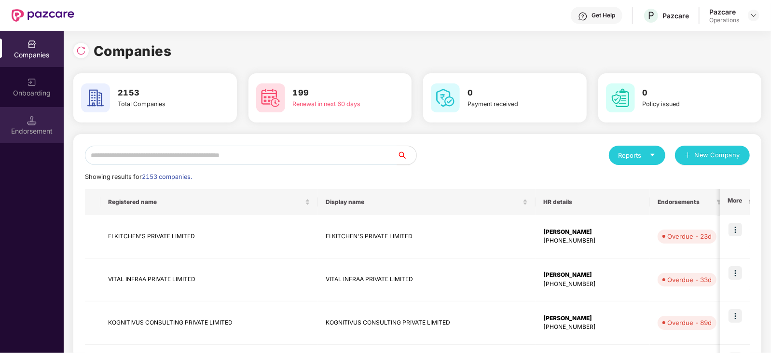
click at [44, 113] on div "Endorsement" at bounding box center [32, 125] width 64 height 36
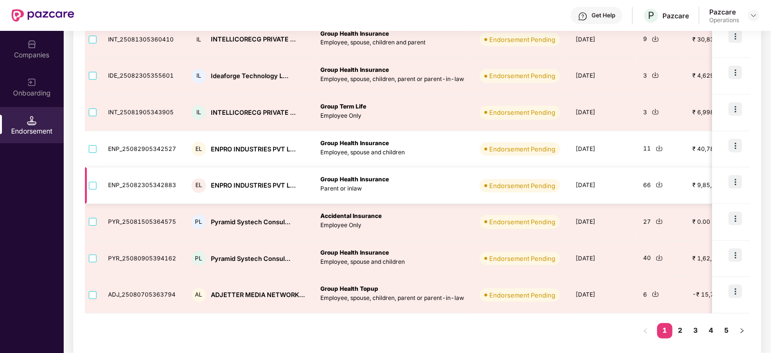
scroll to position [258, 0]
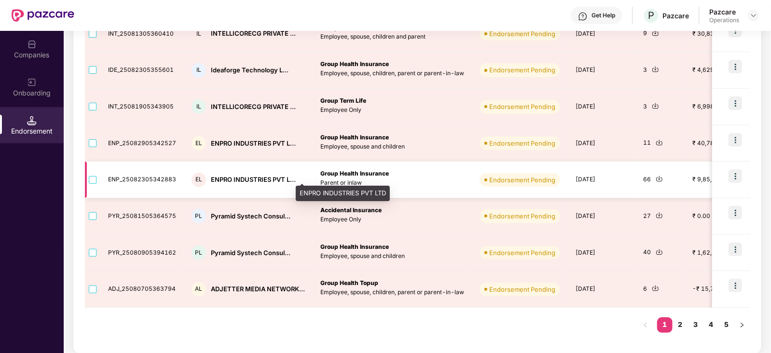
click at [235, 177] on div "ENPRO INDUSTRIES PVT L..." at bounding box center [253, 179] width 85 height 9
copy div "ENPRO INDUSTRIES PVT L..."
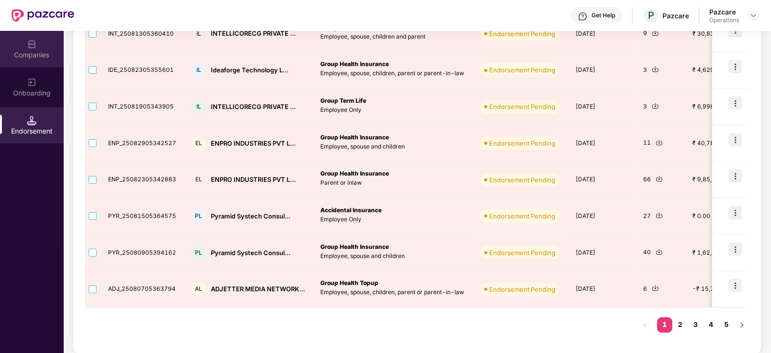
click at [31, 53] on div "Companies" at bounding box center [32, 55] width 64 height 10
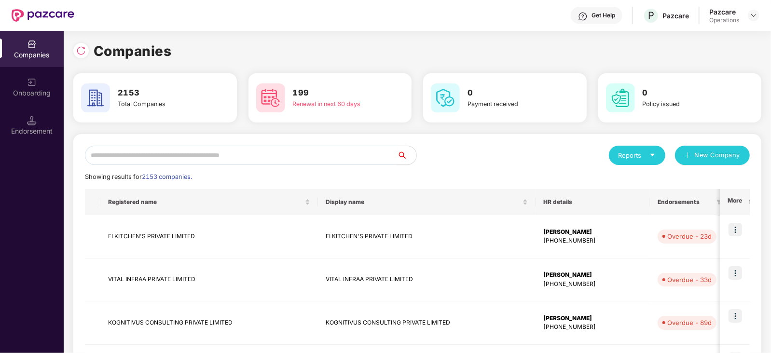
click at [206, 161] on input "text" at bounding box center [241, 155] width 312 height 19
click at [204, 160] on input "text" at bounding box center [241, 155] width 312 height 19
paste input "**********"
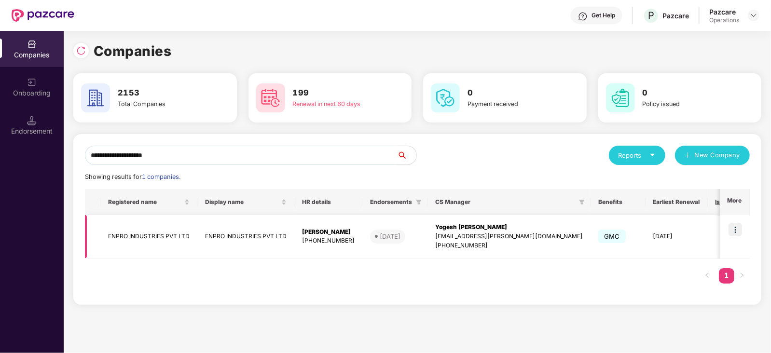
type input "**********"
click at [734, 227] on img at bounding box center [736, 230] width 14 height 14
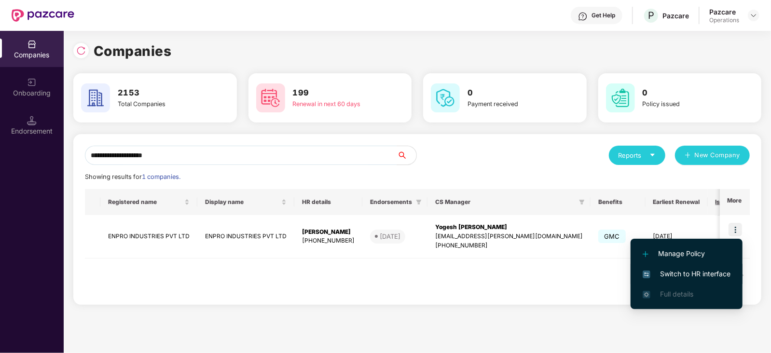
click at [696, 274] on span "Switch to HR interface" at bounding box center [687, 274] width 88 height 11
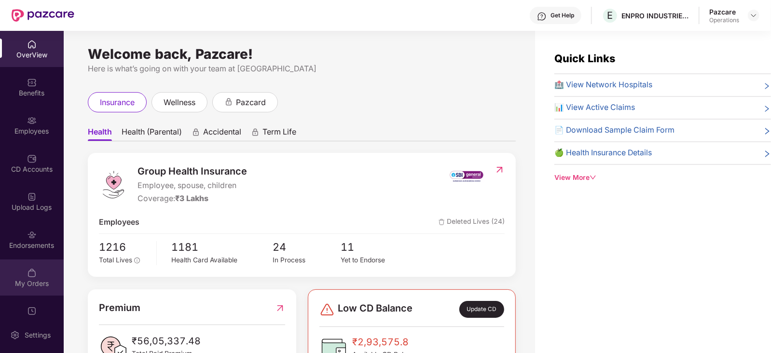
click at [17, 268] on div "My Orders" at bounding box center [32, 278] width 64 height 36
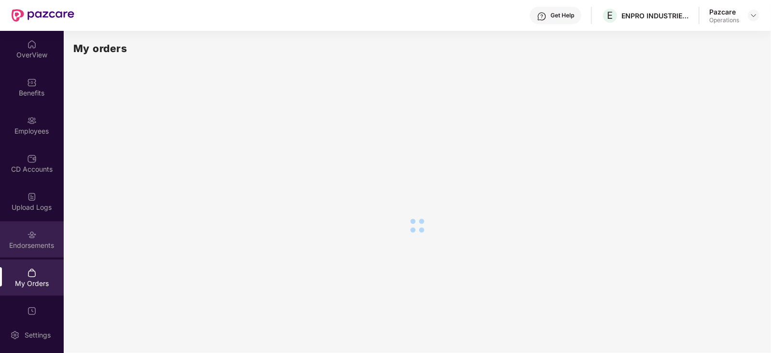
click at [32, 250] on div "Endorsements" at bounding box center [32, 240] width 64 height 36
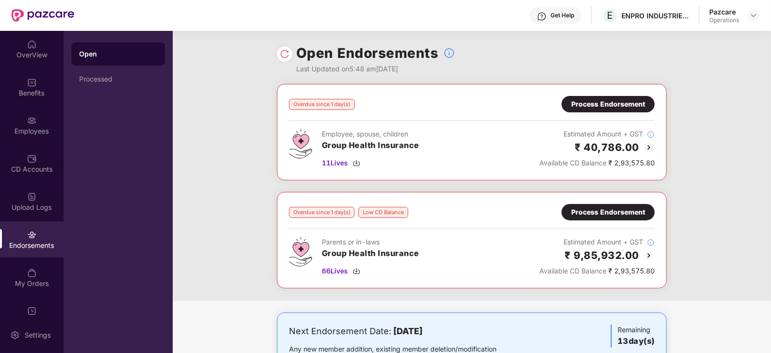
click at [615, 100] on div "Process Endorsement" at bounding box center [608, 104] width 74 height 11
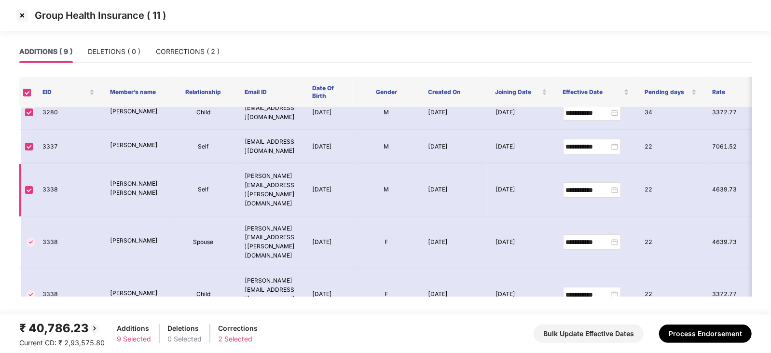
scroll to position [138, 0]
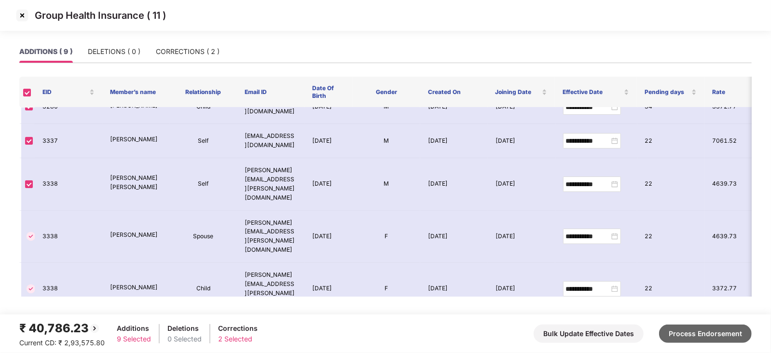
click at [700, 337] on button "Process Endorsement" at bounding box center [705, 334] width 93 height 18
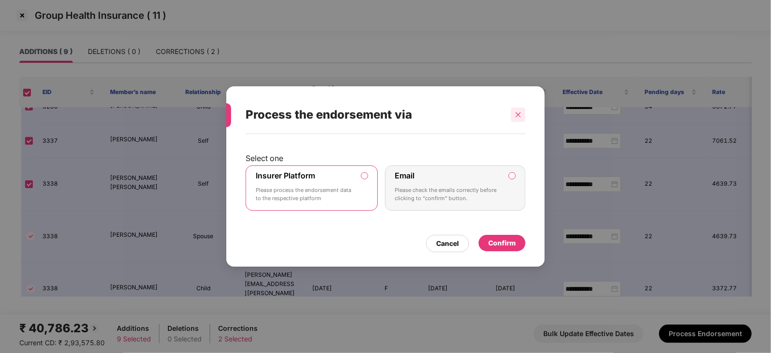
click at [519, 116] on icon "close" at bounding box center [518, 114] width 7 height 7
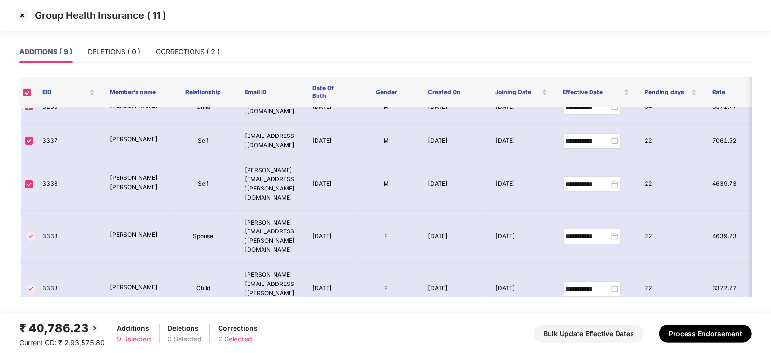
click at [21, 13] on img at bounding box center [21, 15] width 15 height 15
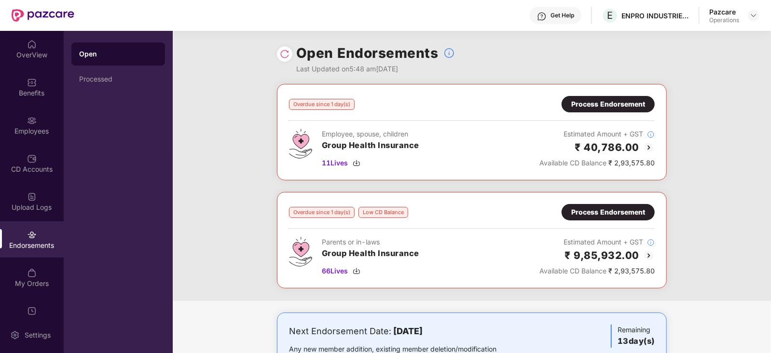
click at [585, 99] on div "Process Endorsement" at bounding box center [608, 104] width 74 height 11
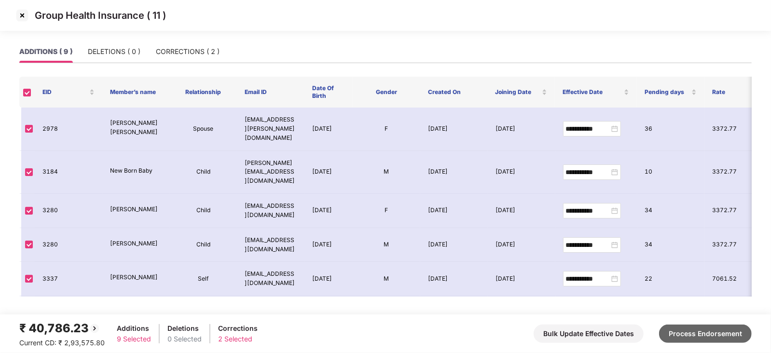
click at [720, 336] on button "Process Endorsement" at bounding box center [705, 334] width 93 height 18
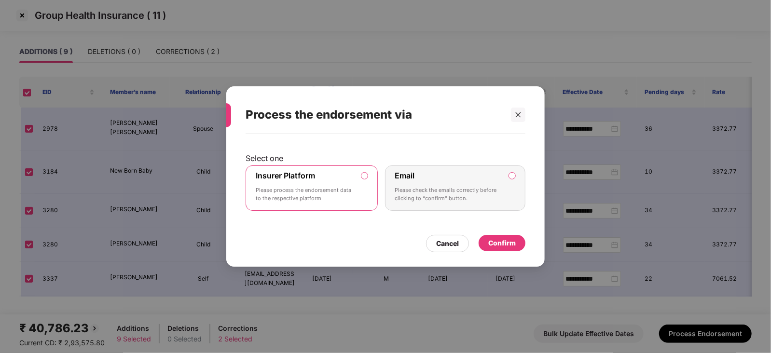
drag, startPoint x: 495, startPoint y: 224, endPoint x: 499, endPoint y: 237, distance: 13.1
click at [496, 227] on div "Select one Insurer Platform Please process the endorsement data to the respecti…" at bounding box center [386, 184] width 280 height 91
click at [499, 237] on div "Confirm" at bounding box center [502, 243] width 47 height 16
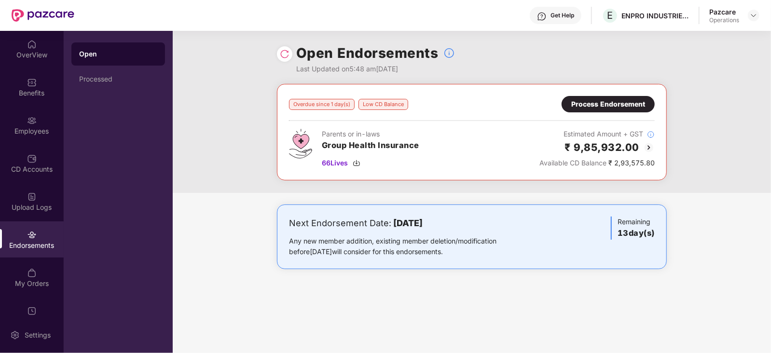
click at [657, 124] on div "Overdue since 1 day(s) Low CD Balance Process Endorsement Parents or in-laws Gr…" at bounding box center [472, 132] width 390 height 97
click at [649, 149] on img at bounding box center [649, 148] width 12 height 12
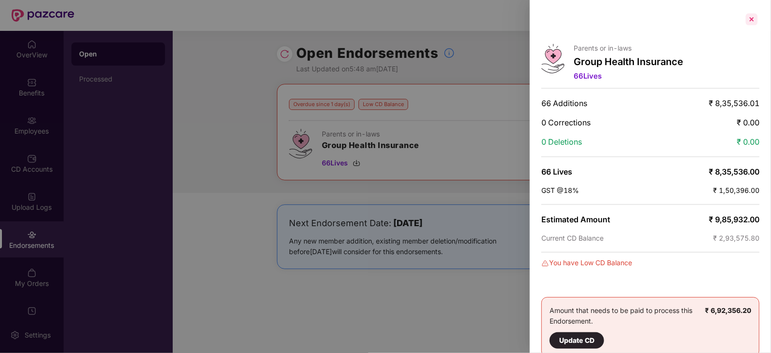
click at [750, 18] on div at bounding box center [751, 19] width 15 height 15
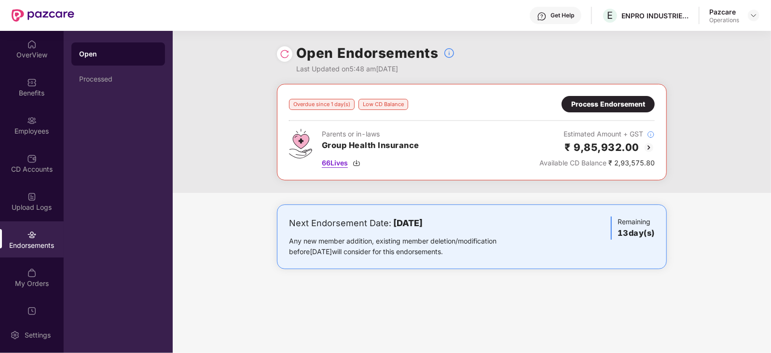
click at [357, 164] on img at bounding box center [357, 163] width 8 height 8
click at [87, 85] on div "Processed" at bounding box center [118, 79] width 94 height 23
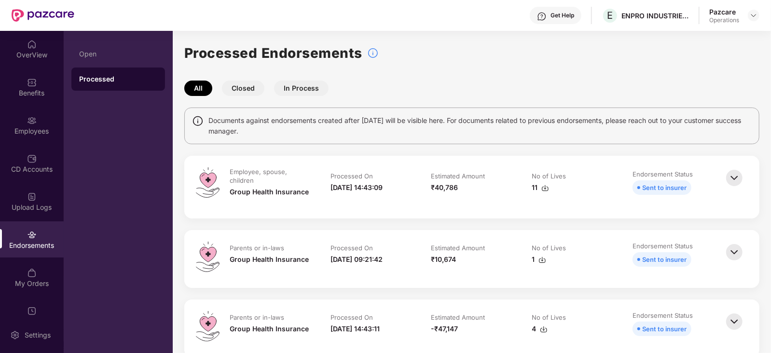
click at [545, 191] on img at bounding box center [545, 188] width 8 height 8
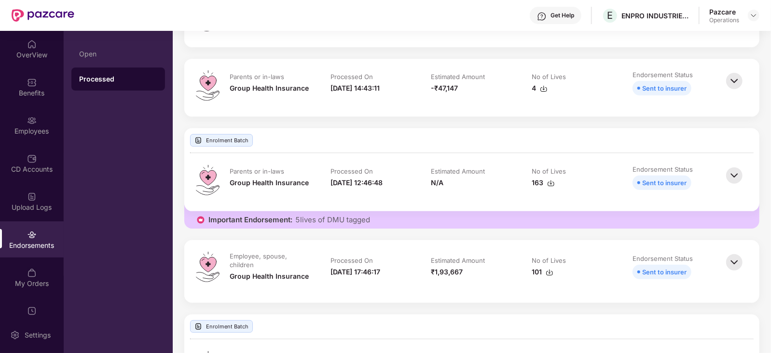
scroll to position [60, 0]
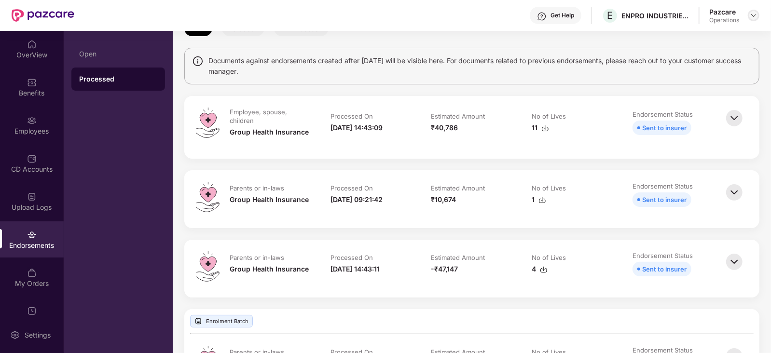
click at [755, 17] on img at bounding box center [754, 16] width 8 height 8
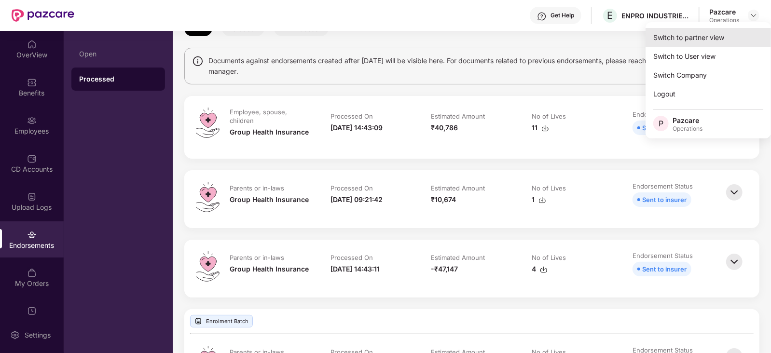
click at [724, 35] on div "Switch to partner view" at bounding box center [708, 37] width 125 height 19
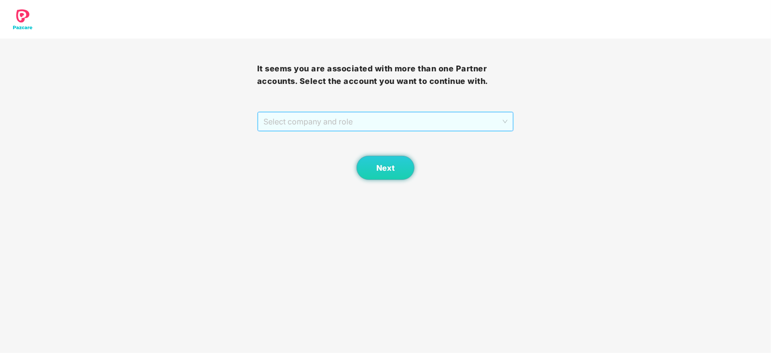
click at [362, 122] on span "Select company and role" at bounding box center [385, 121] width 245 height 18
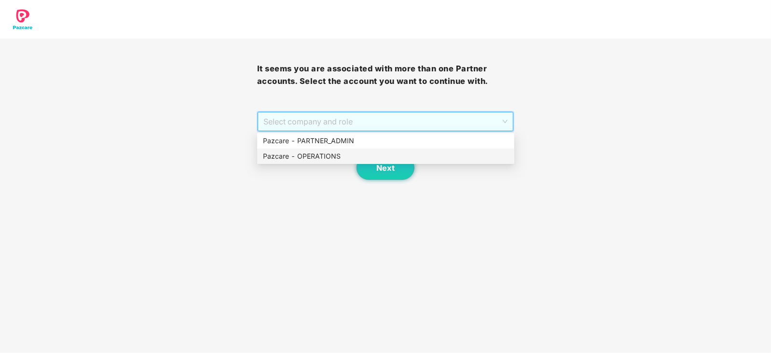
click at [334, 162] on div "Pazcare - OPERATIONS" at bounding box center [385, 156] width 257 height 15
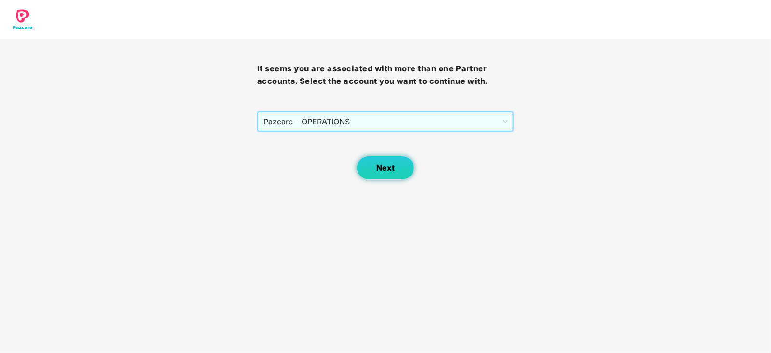
click at [372, 163] on button "Next" at bounding box center [386, 168] width 58 height 24
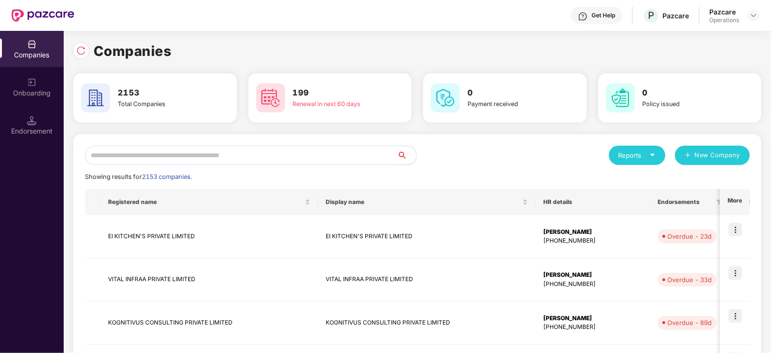
click at [29, 131] on div "Endorsement" at bounding box center [32, 131] width 64 height 10
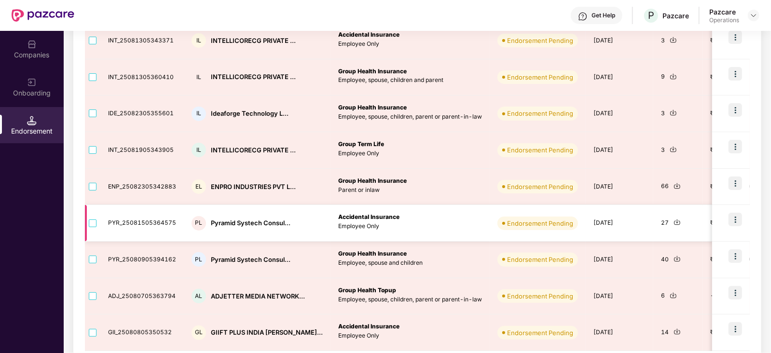
scroll to position [198, 0]
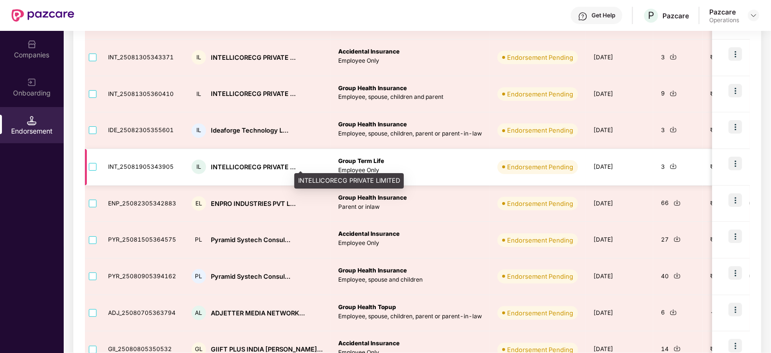
click at [229, 165] on div "INTELLICORECG PRIVATE ..." at bounding box center [253, 167] width 85 height 9
copy div "INTELLICORECG"
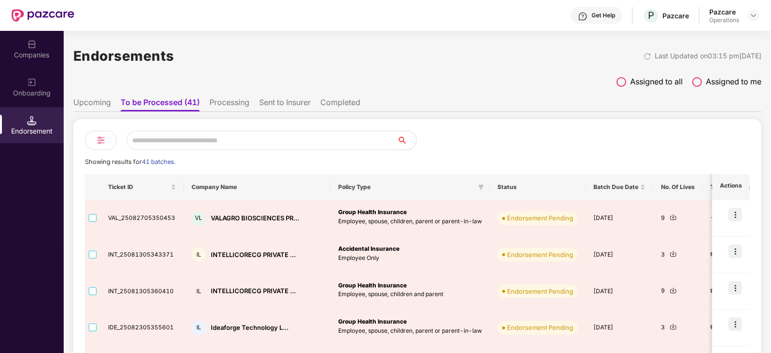
scroll to position [0, 0]
click at [32, 65] on div "Companies" at bounding box center [32, 49] width 64 height 36
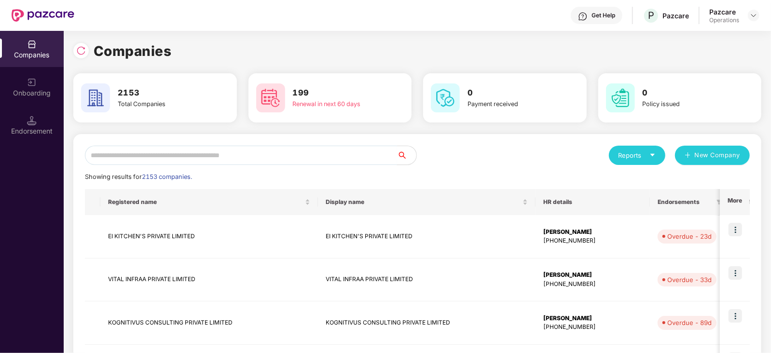
click at [141, 152] on input "text" at bounding box center [241, 155] width 312 height 19
paste input "**********"
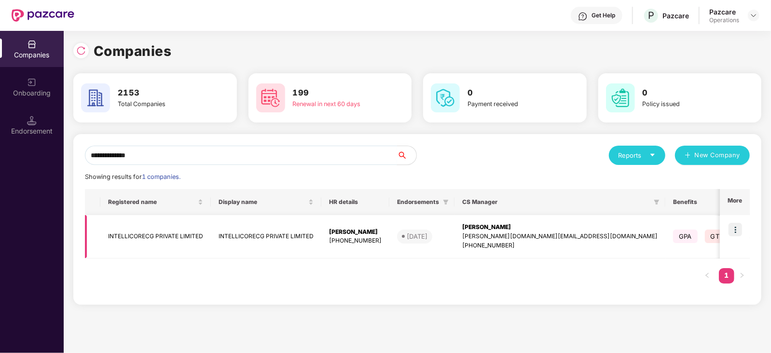
type input "**********"
click at [722, 230] on td at bounding box center [735, 236] width 30 height 43
click at [731, 230] on img at bounding box center [736, 230] width 14 height 14
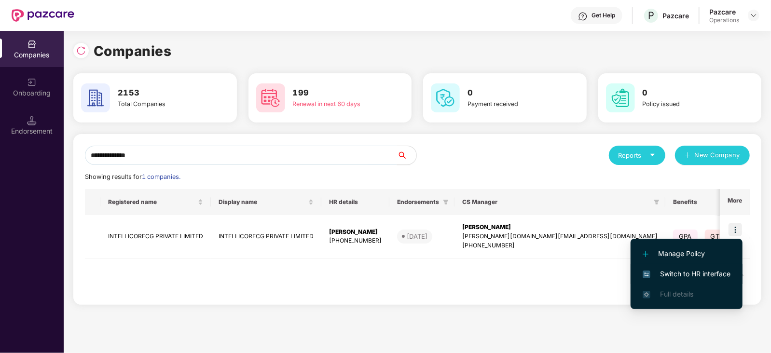
click at [695, 270] on span "Switch to HR interface" at bounding box center [687, 274] width 88 height 11
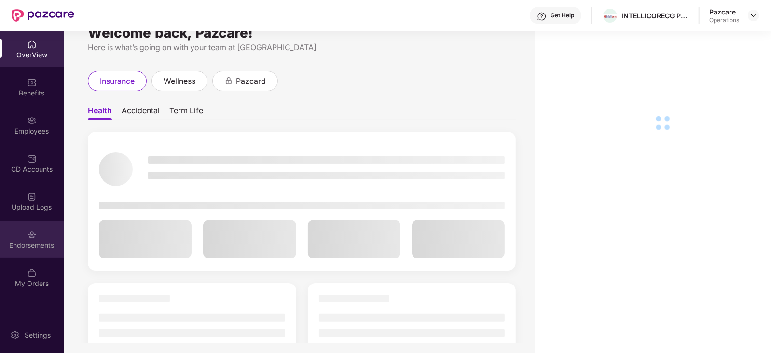
scroll to position [31, 0]
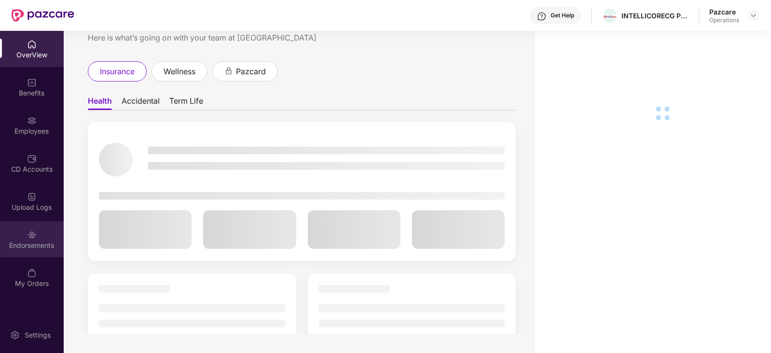
click at [34, 241] on div "Endorsements" at bounding box center [32, 246] width 64 height 10
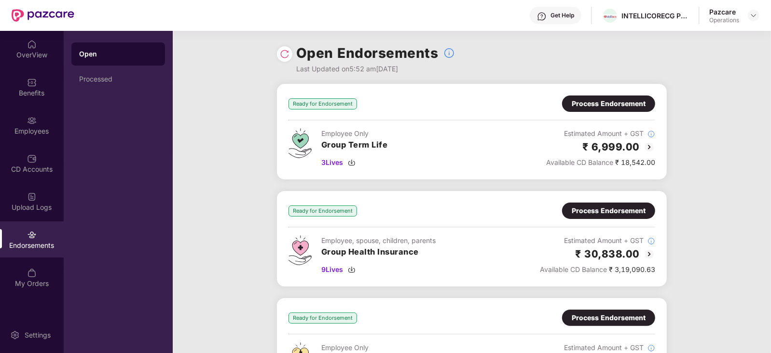
click at [584, 111] on div "Process Endorsement" at bounding box center [608, 104] width 93 height 16
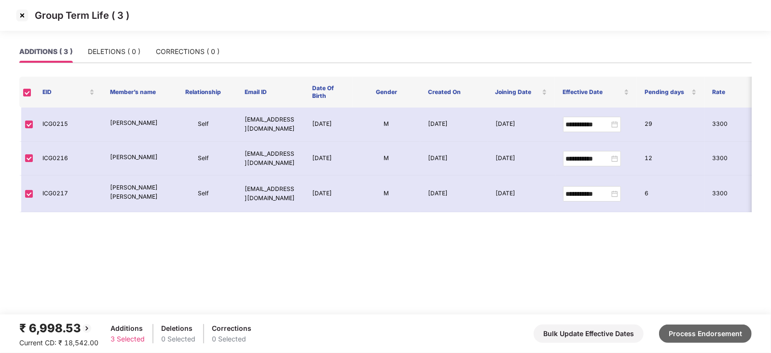
click at [711, 335] on button "Process Endorsement" at bounding box center [705, 334] width 93 height 18
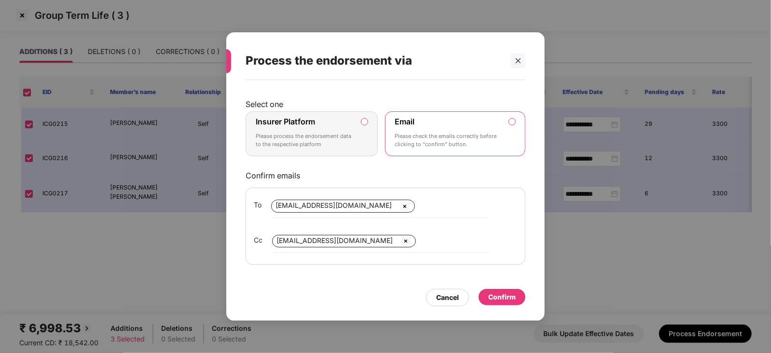
click at [371, 119] on label "Insurer Platform Please process the endorsement data to the respective platform" at bounding box center [312, 133] width 132 height 45
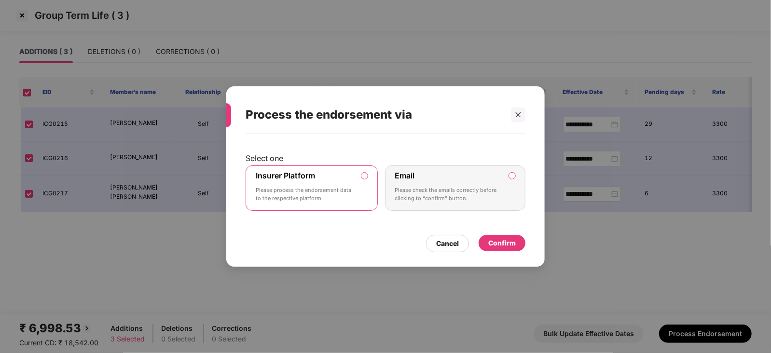
click at [508, 257] on div "Process the endorsement via Select one Insurer Platform Please process the endo…" at bounding box center [385, 176] width 318 height 180
click at [505, 245] on div "Confirm" at bounding box center [502, 243] width 28 height 11
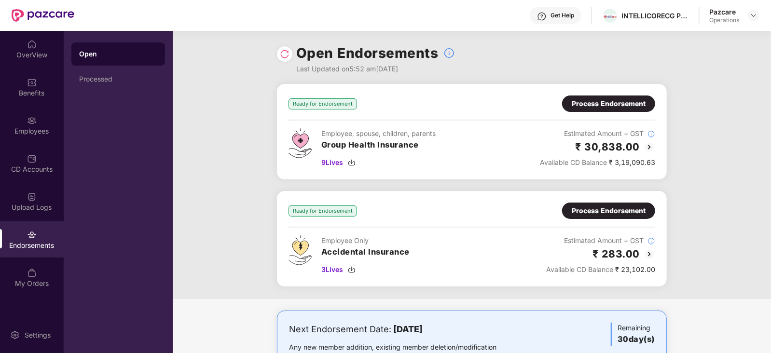
click at [598, 105] on div "Process Endorsement" at bounding box center [609, 103] width 74 height 11
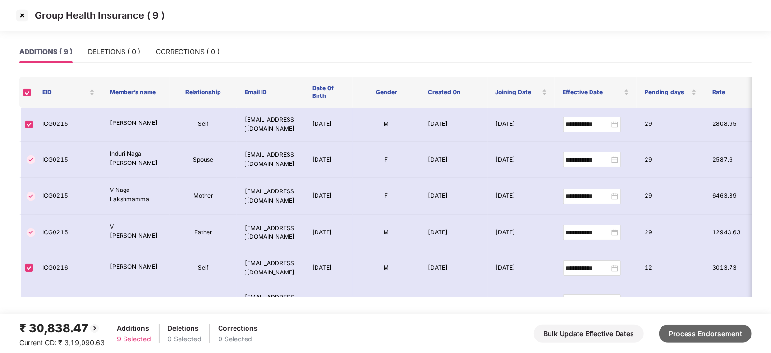
click at [700, 335] on button "Process Endorsement" at bounding box center [705, 334] width 93 height 18
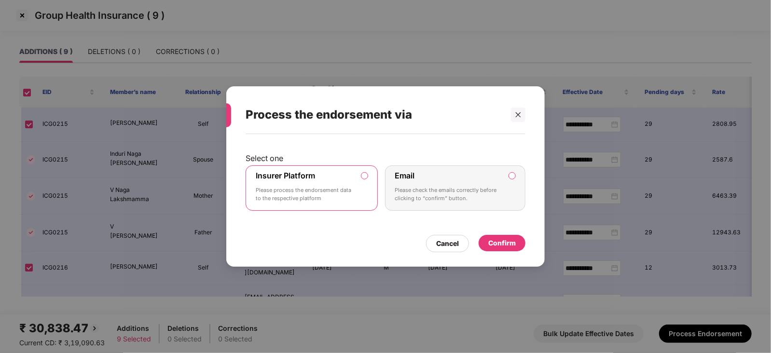
click at [499, 243] on div "Confirm" at bounding box center [502, 243] width 28 height 11
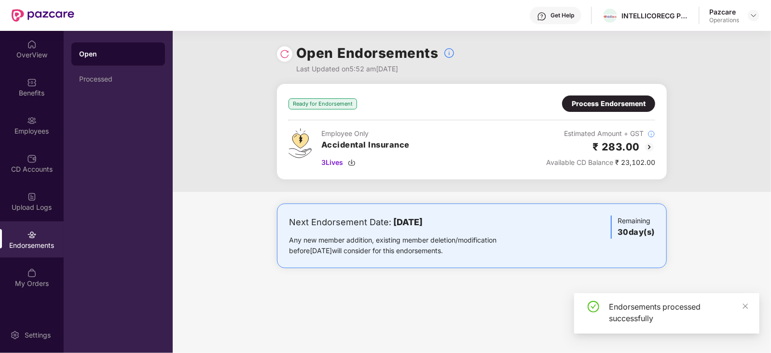
click at [628, 111] on div "Process Endorsement" at bounding box center [608, 104] width 93 height 16
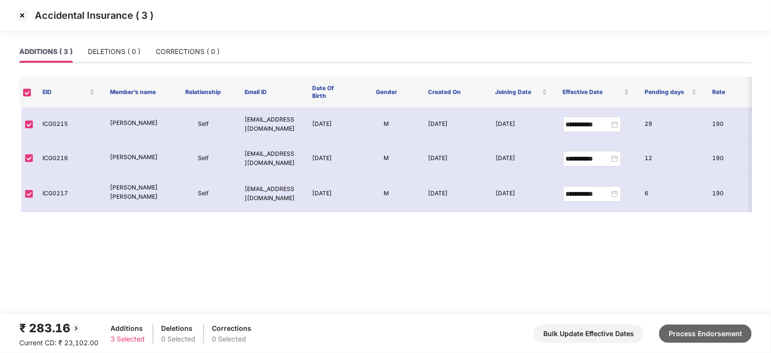
click at [704, 333] on button "Process Endorsement" at bounding box center [705, 334] width 93 height 18
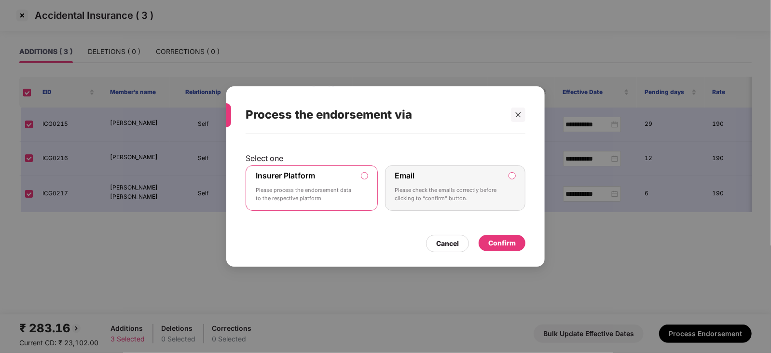
click at [492, 237] on div "Cancel Confirm" at bounding box center [386, 241] width 280 height 22
click at [493, 238] on div "Confirm" at bounding box center [502, 243] width 28 height 11
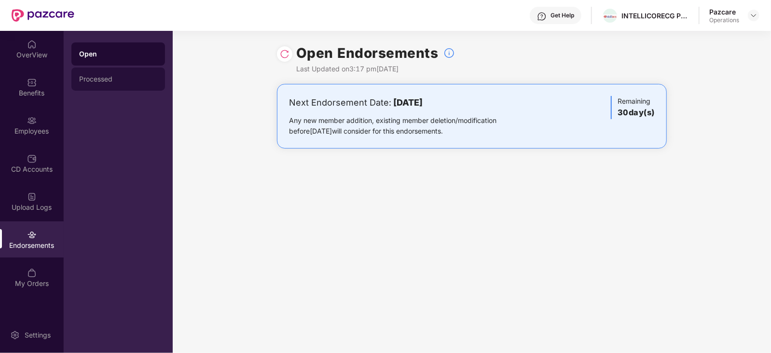
click at [94, 85] on div "Processed" at bounding box center [118, 79] width 94 height 23
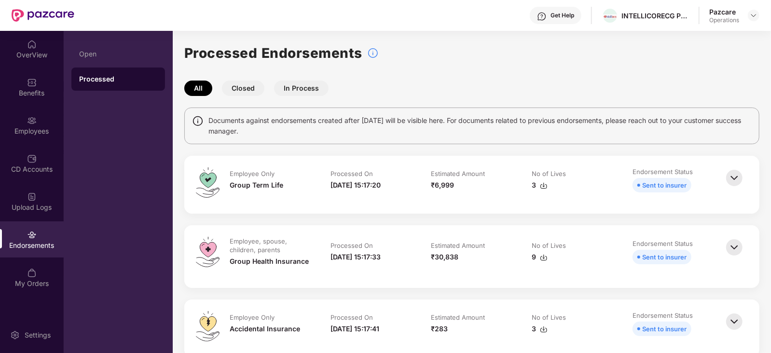
click at [547, 185] on div "3" at bounding box center [573, 185] width 82 height 11
click at [504, 260] on div "₹30,838" at bounding box center [472, 257] width 82 height 11
click at [541, 260] on img at bounding box center [544, 258] width 8 height 8
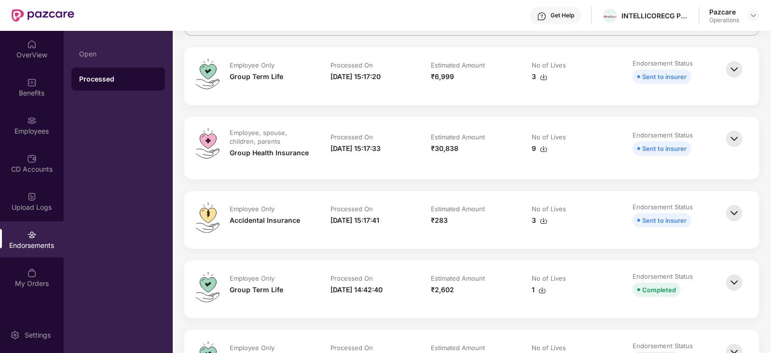
scroll to position [120, 0]
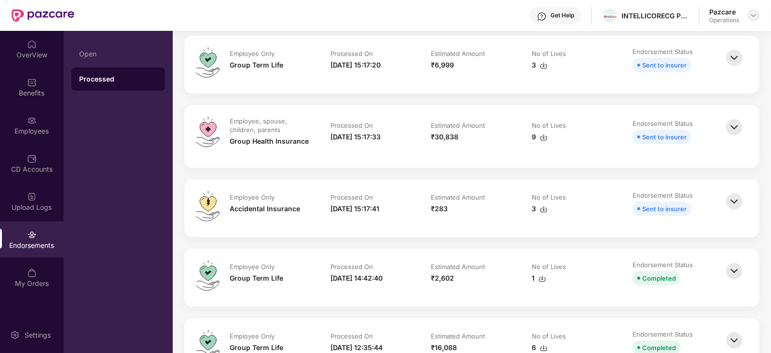
click at [757, 12] on img at bounding box center [754, 16] width 8 height 8
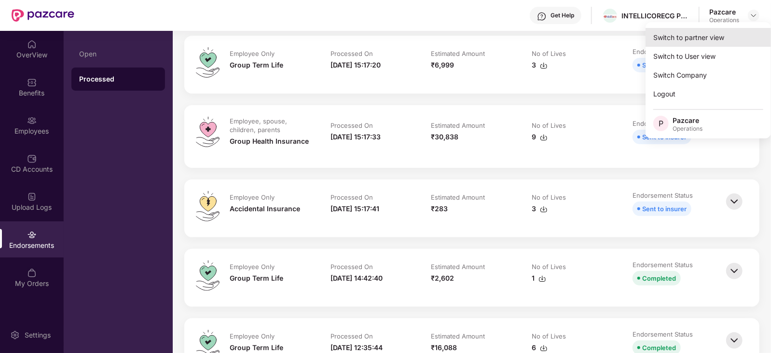
click at [737, 36] on div "Switch to partner view" at bounding box center [708, 37] width 125 height 19
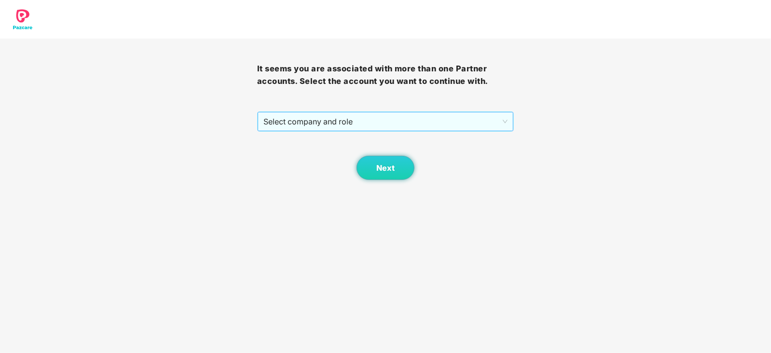
click at [296, 127] on span "Select company and role" at bounding box center [385, 121] width 245 height 18
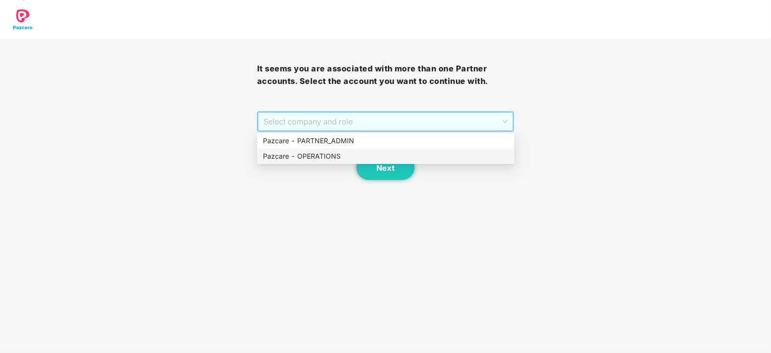
click at [299, 156] on div "Pazcare - OPERATIONS" at bounding box center [386, 156] width 246 height 11
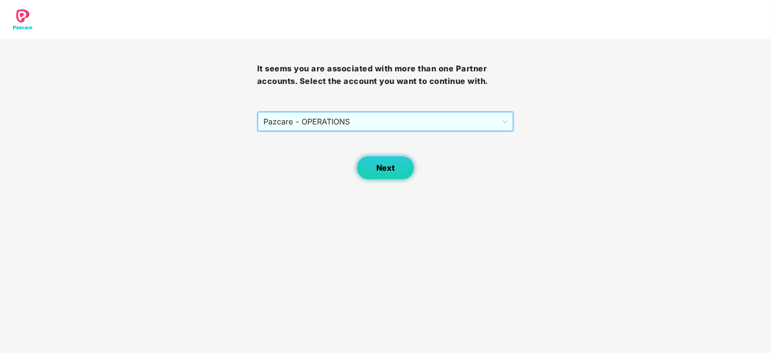
click at [419, 170] on div "Next" at bounding box center [385, 156] width 257 height 48
click at [403, 170] on button "Next" at bounding box center [386, 168] width 58 height 24
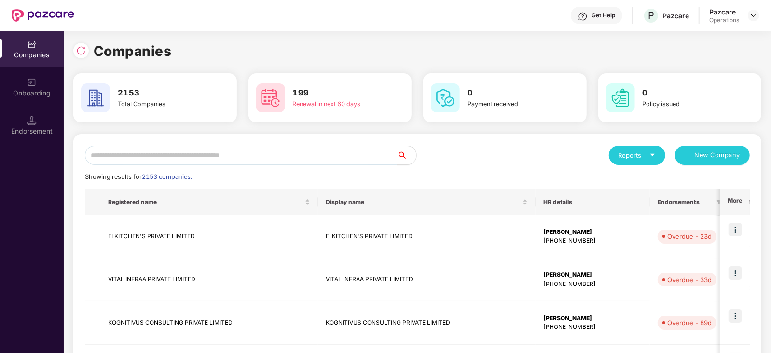
click at [30, 138] on div "Endorsement" at bounding box center [32, 125] width 64 height 36
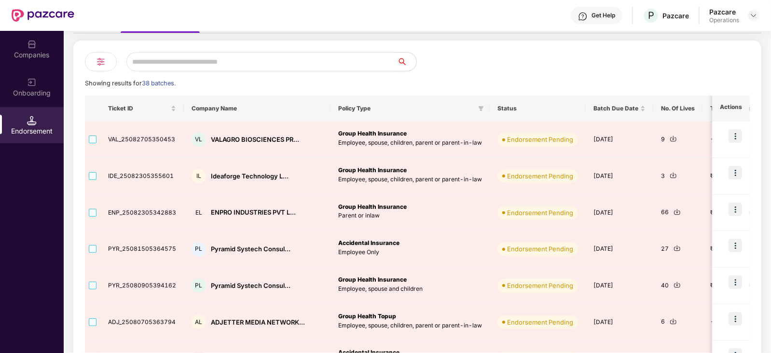
scroll to position [77, 0]
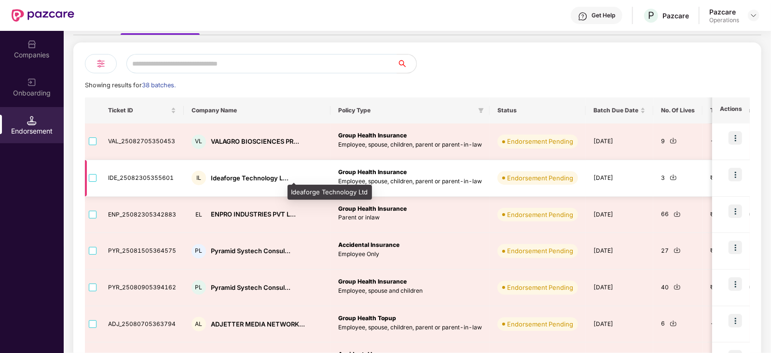
click at [220, 176] on div "Ideaforge Technology L..." at bounding box center [250, 178] width 78 height 9
copy div "Ideaforge"
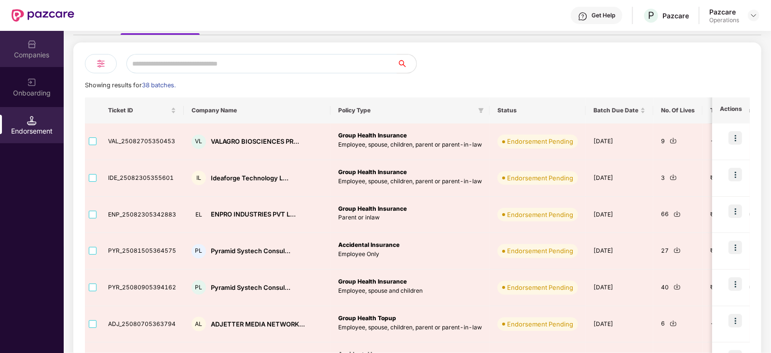
click at [43, 53] on div "Companies" at bounding box center [32, 55] width 64 height 10
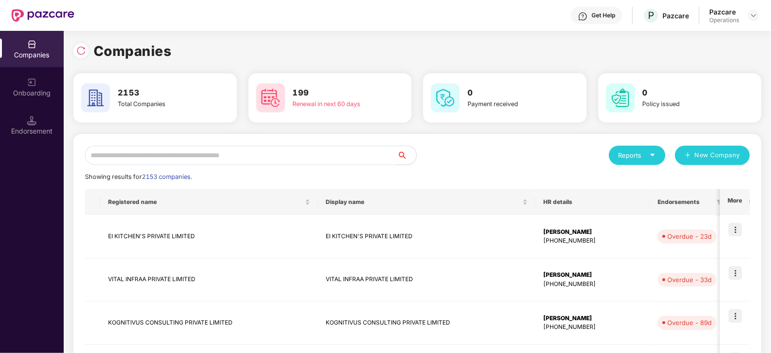
click at [167, 148] on input "text" at bounding box center [241, 155] width 312 height 19
paste input "*********"
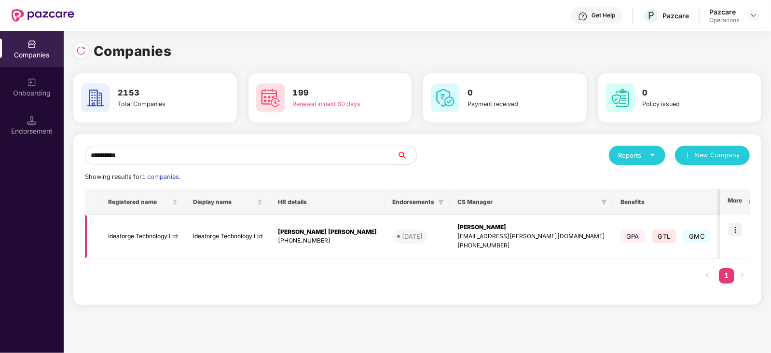
type input "*********"
click at [735, 230] on img at bounding box center [736, 230] width 14 height 14
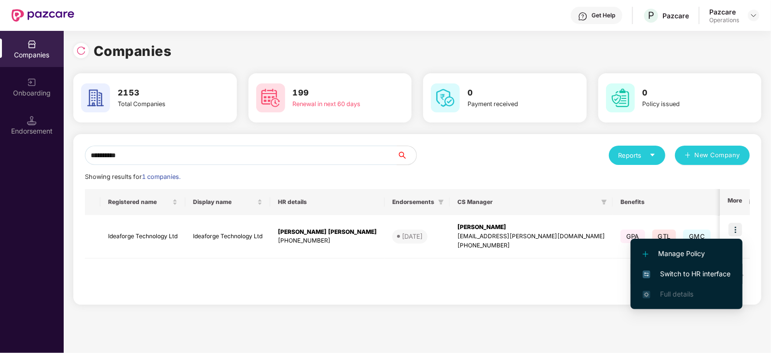
click at [717, 268] on li "Switch to HR interface" at bounding box center [687, 274] width 112 height 20
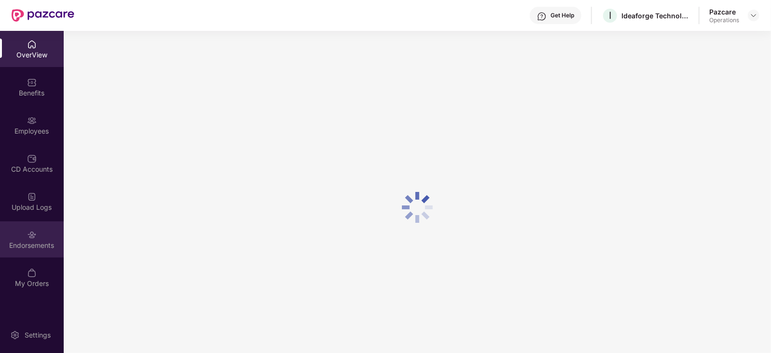
click at [50, 240] on div "Endorsements" at bounding box center [32, 240] width 64 height 36
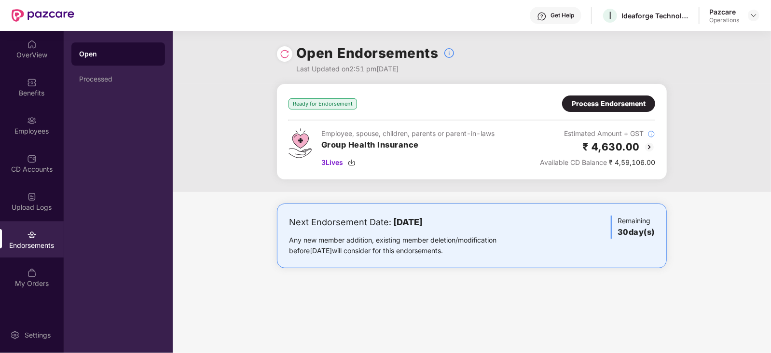
click at [600, 105] on div "Process Endorsement" at bounding box center [609, 103] width 74 height 11
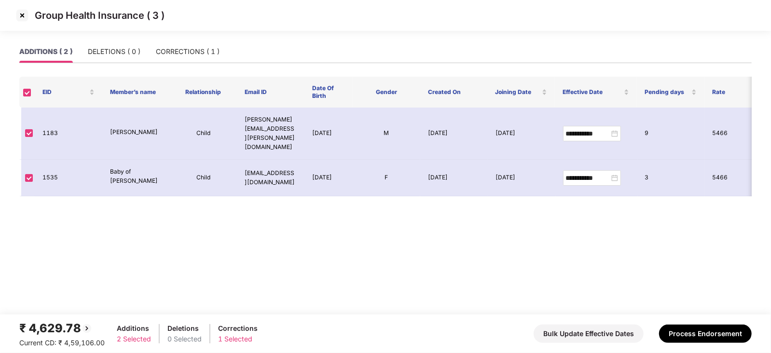
click at [18, 16] on img at bounding box center [21, 15] width 15 height 15
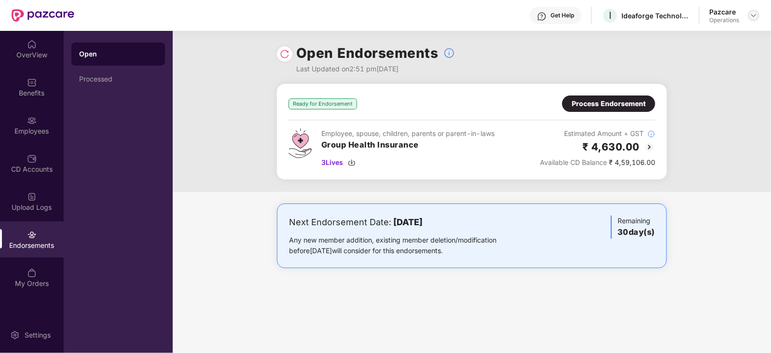
click at [753, 17] on img at bounding box center [754, 16] width 8 height 8
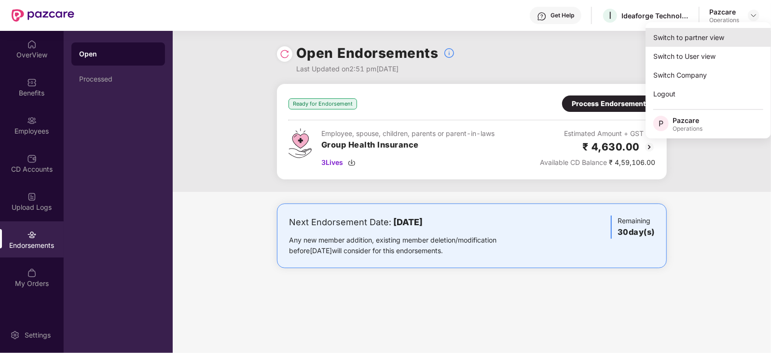
click at [707, 43] on div "Switch to partner view" at bounding box center [708, 37] width 125 height 19
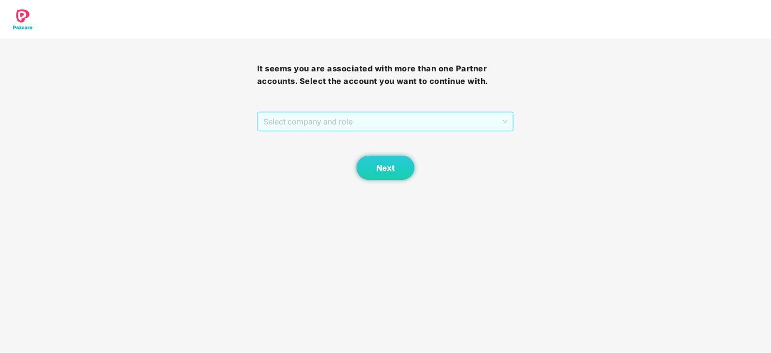
click at [300, 125] on span "Select company and role" at bounding box center [385, 121] width 245 height 18
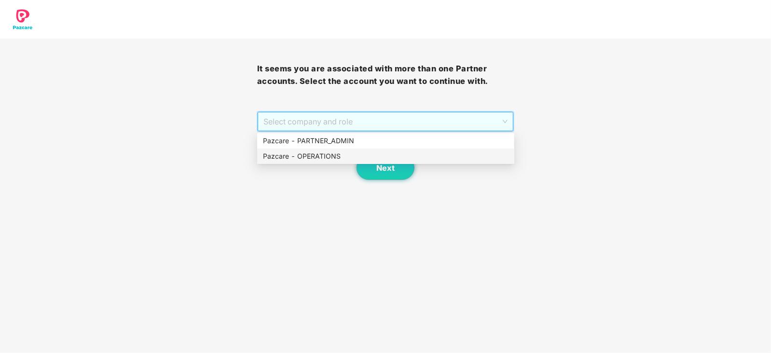
click at [299, 150] on div "Pazcare - OPERATIONS" at bounding box center [385, 156] width 257 height 15
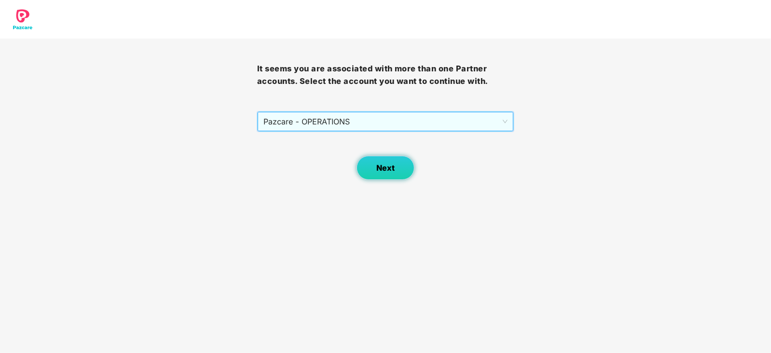
click at [376, 170] on span "Next" at bounding box center [385, 168] width 18 height 9
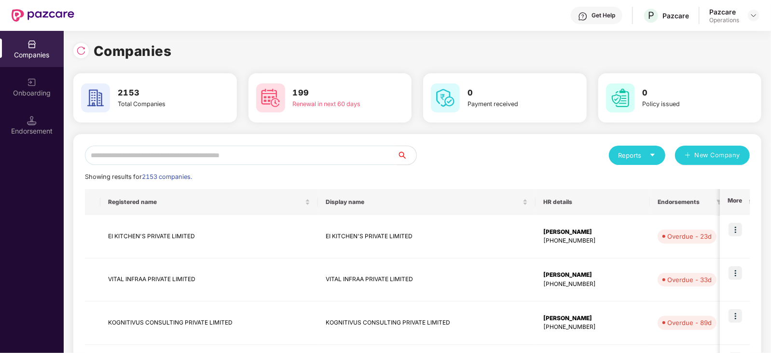
click at [236, 154] on input "text" at bounding box center [241, 155] width 312 height 19
paste input "**********"
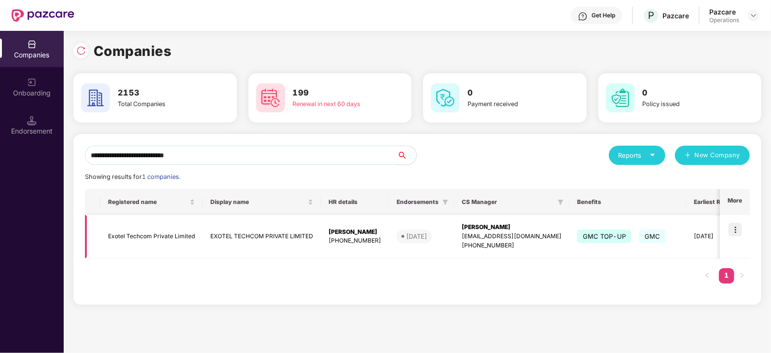
type input "**********"
click at [733, 228] on img at bounding box center [736, 230] width 14 height 14
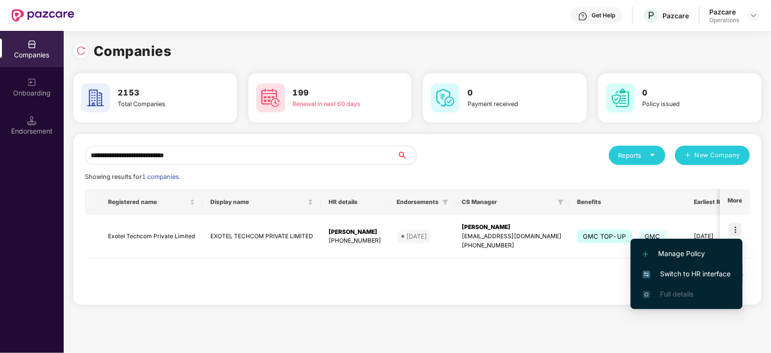
click at [695, 273] on span "Switch to HR interface" at bounding box center [687, 274] width 88 height 11
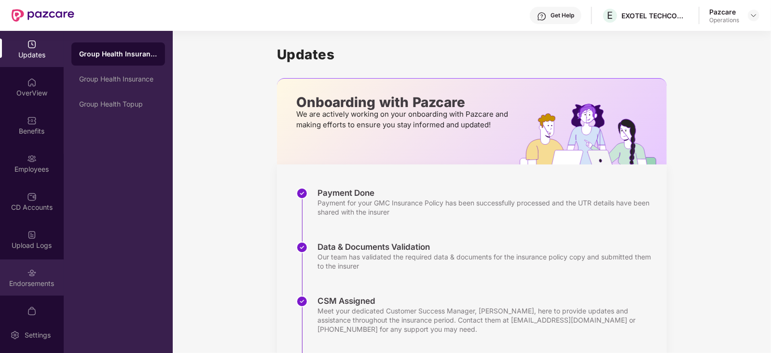
click at [27, 283] on div "Endorsements" at bounding box center [32, 284] width 64 height 10
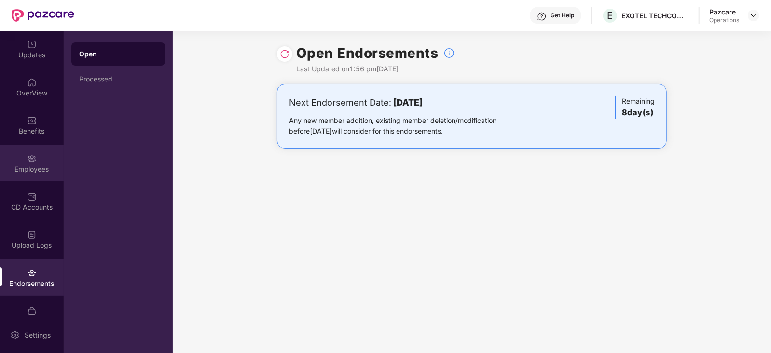
click at [39, 166] on div "Employees" at bounding box center [32, 170] width 64 height 10
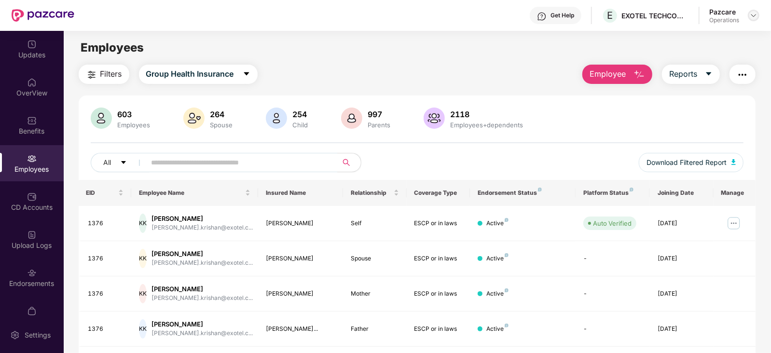
click at [748, 16] on div at bounding box center [754, 16] width 12 height 12
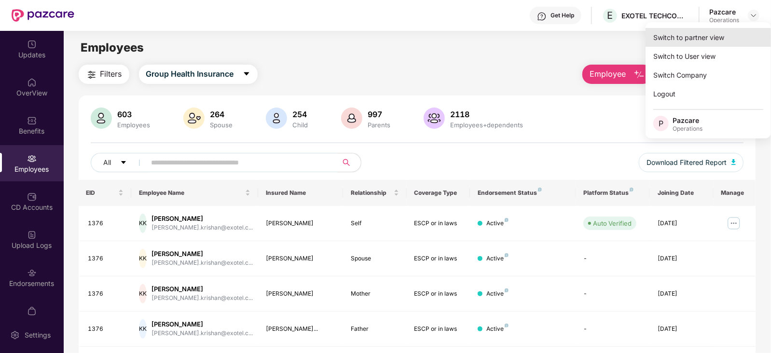
click at [700, 37] on div "Switch to partner view" at bounding box center [708, 37] width 125 height 19
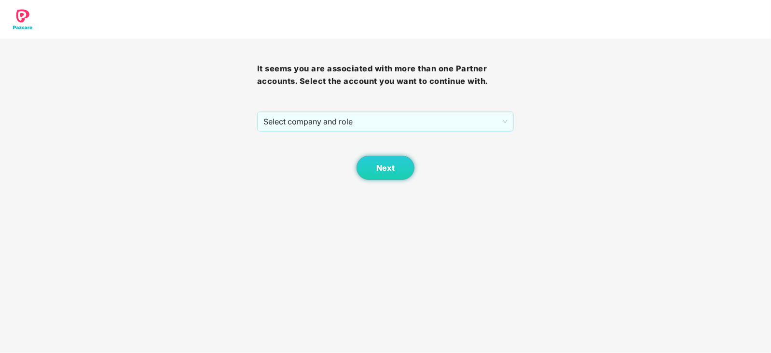
click at [378, 109] on div "It seems you are associated with more than one Partner accounts. Select the acc…" at bounding box center [385, 109] width 257 height 141
click at [367, 120] on span "Select company and role" at bounding box center [385, 121] width 245 height 18
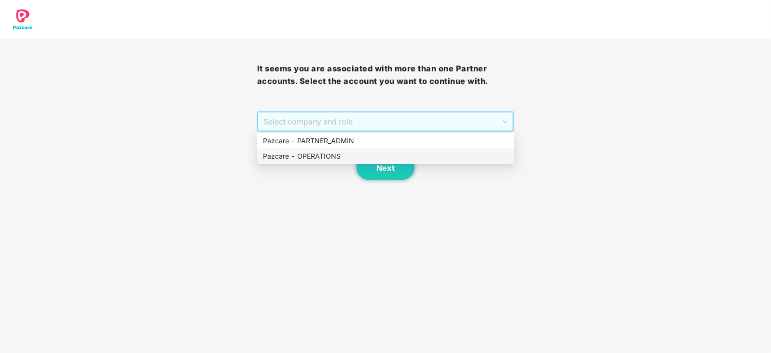
click at [331, 153] on div "Pazcare - OPERATIONS" at bounding box center [386, 156] width 246 height 11
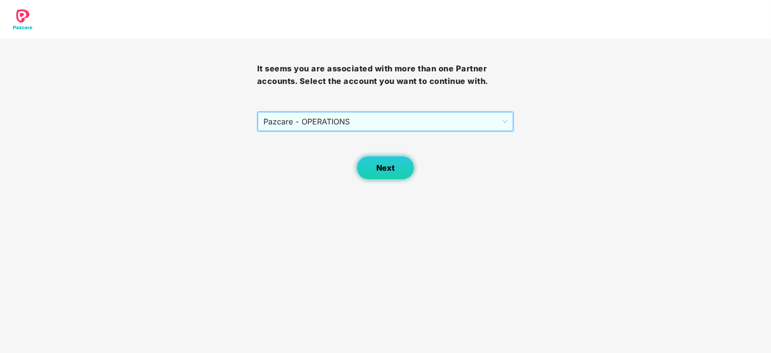
click at [383, 175] on button "Next" at bounding box center [386, 168] width 58 height 24
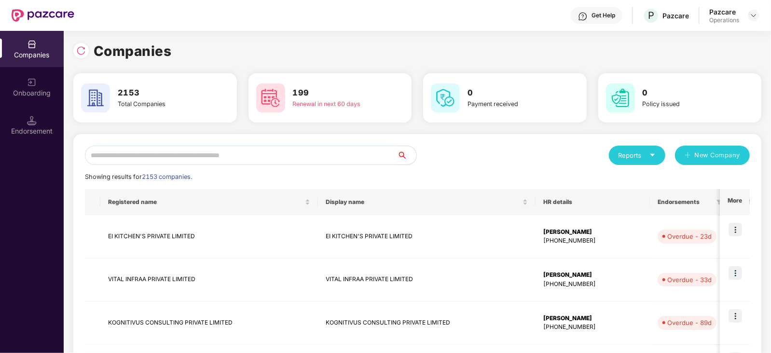
click at [293, 155] on input "text" at bounding box center [241, 155] width 312 height 19
paste input "**********"
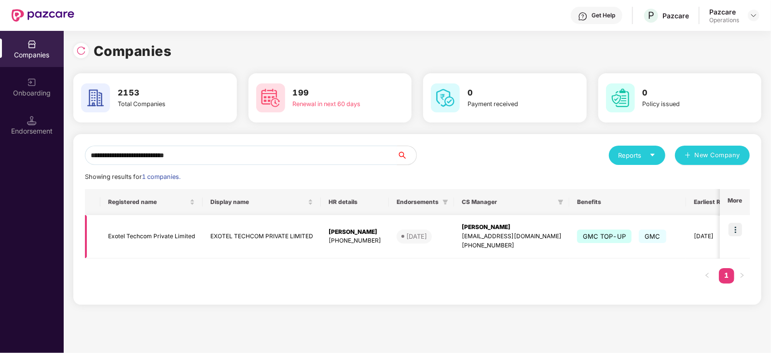
type input "**********"
click at [736, 233] on img at bounding box center [736, 230] width 14 height 14
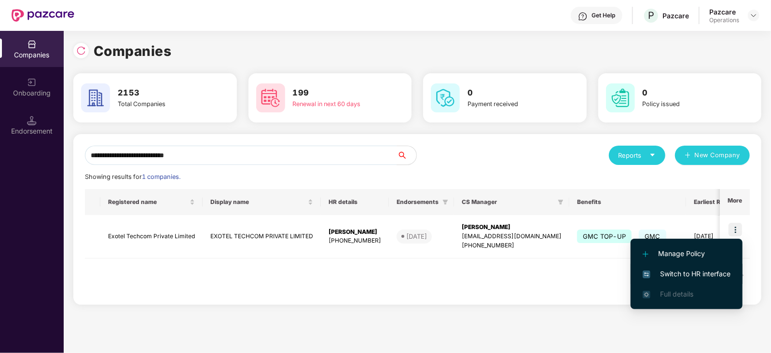
click at [712, 276] on span "Switch to HR interface" at bounding box center [687, 274] width 88 height 11
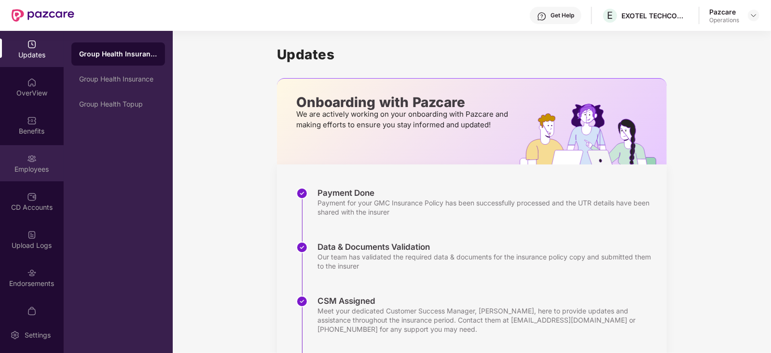
click at [12, 170] on div "Employees" at bounding box center [32, 170] width 64 height 10
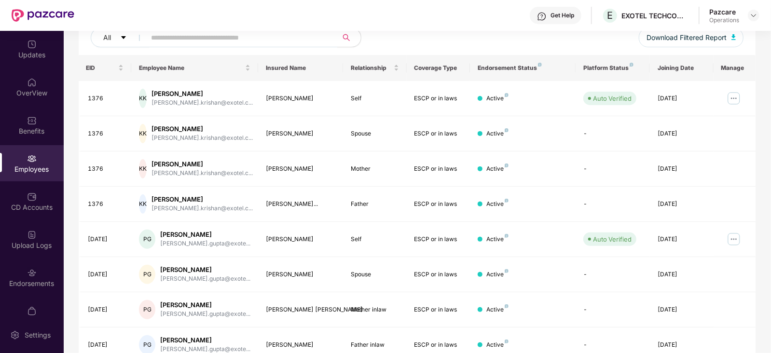
scroll to position [238, 0]
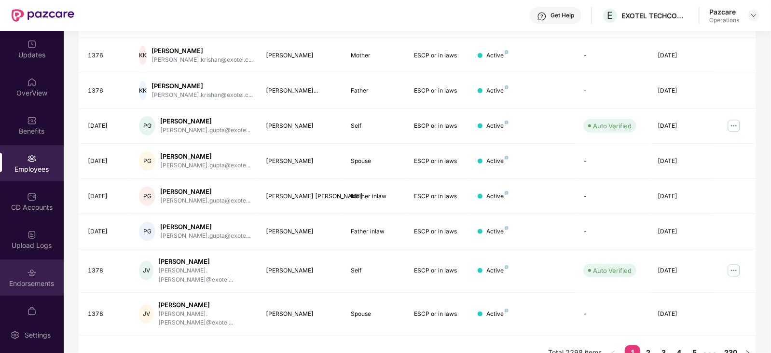
click at [32, 286] on div "Endorsements" at bounding box center [32, 284] width 64 height 10
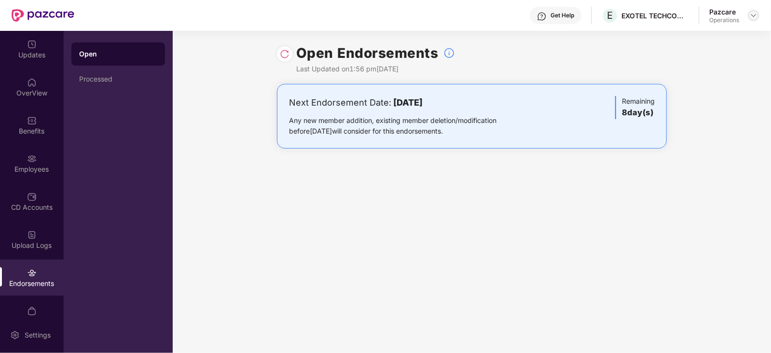
click at [755, 13] on img at bounding box center [754, 16] width 8 height 8
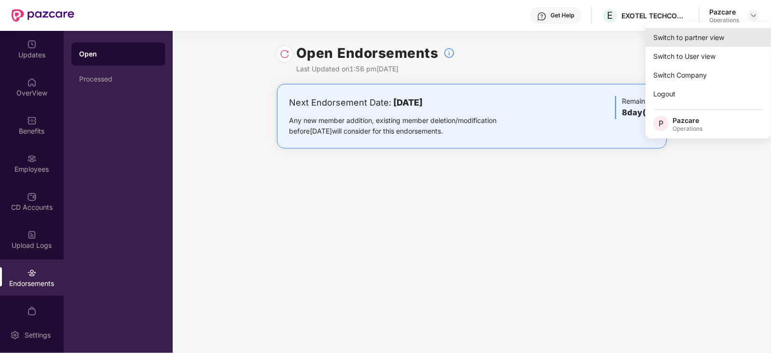
click at [710, 37] on div "Switch to partner view" at bounding box center [708, 37] width 125 height 19
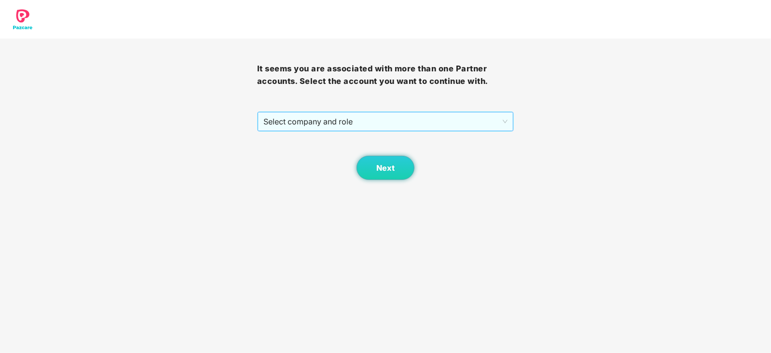
click at [357, 121] on span "Select company and role" at bounding box center [385, 121] width 245 height 18
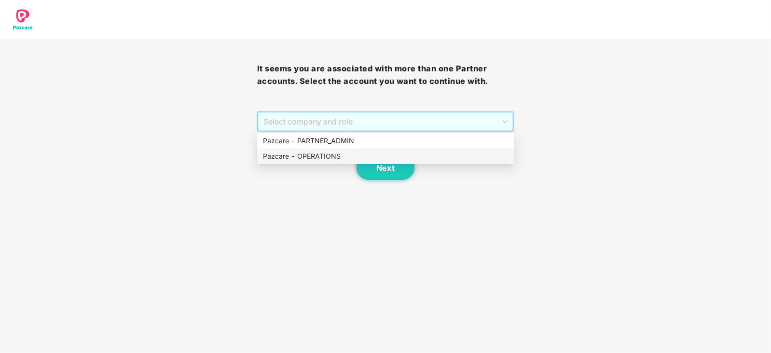
click at [323, 157] on div "Pazcare - OPERATIONS" at bounding box center [386, 156] width 246 height 11
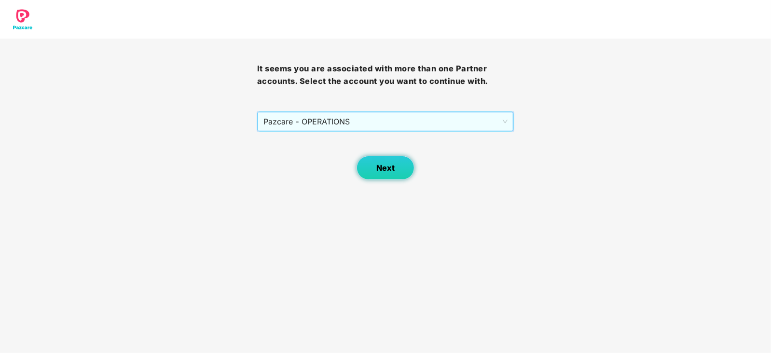
click at [368, 160] on button "Next" at bounding box center [386, 168] width 58 height 24
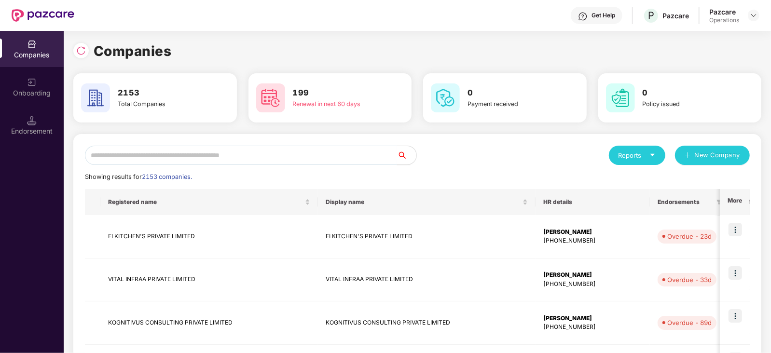
click at [323, 146] on input "text" at bounding box center [241, 155] width 312 height 19
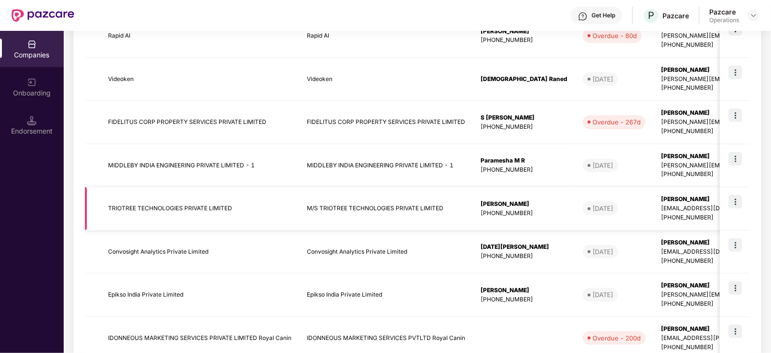
scroll to position [106, 0]
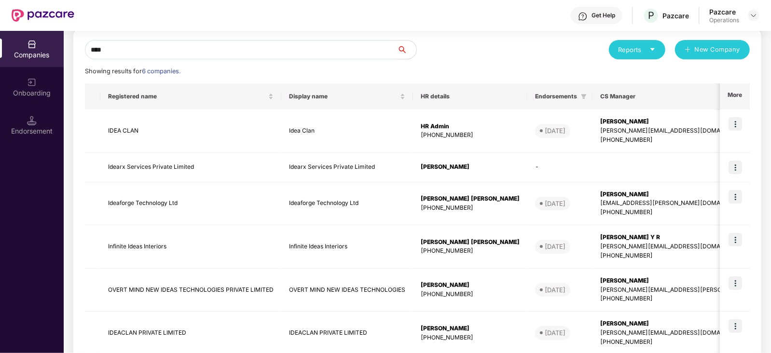
click at [60, 59] on div "Companies Onboarding Endorsement Companies 2153 Total Companies 199 Renewal in …" at bounding box center [385, 192] width 771 height 322
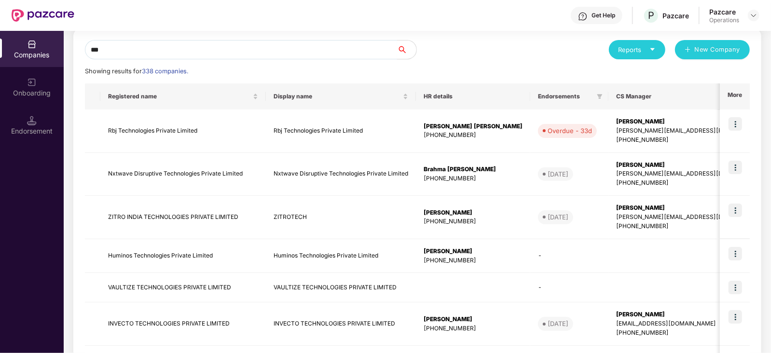
scroll to position [0, 0]
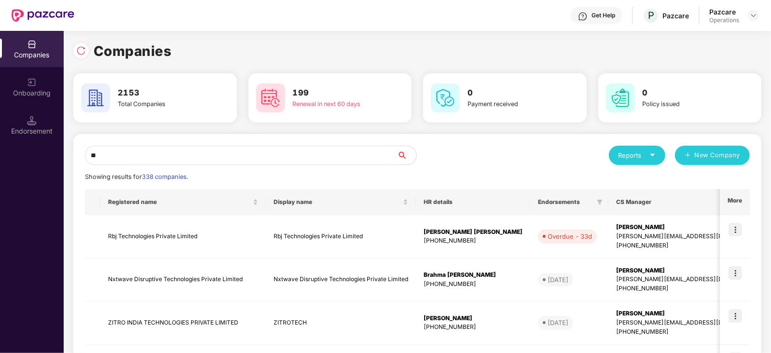
type input "*"
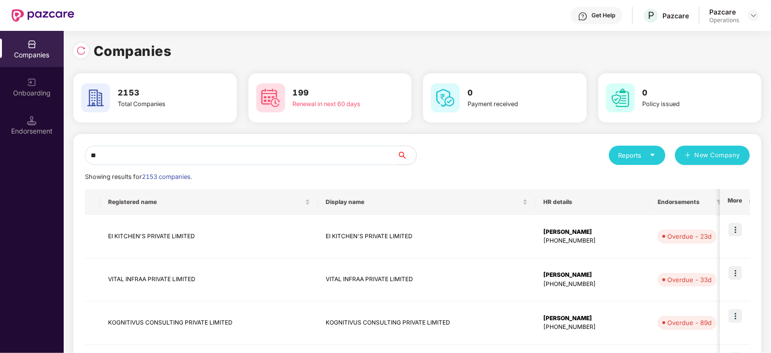
type input "*"
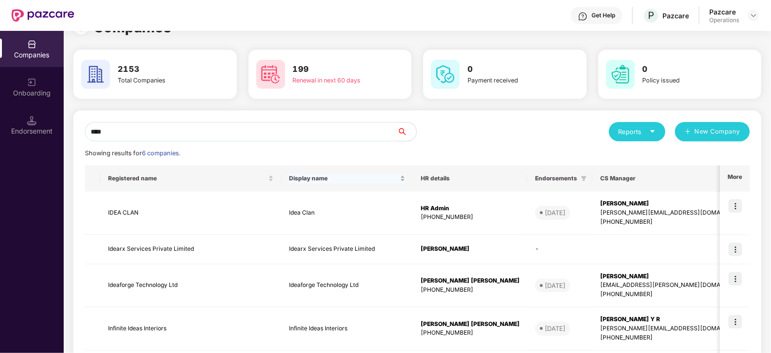
scroll to position [60, 0]
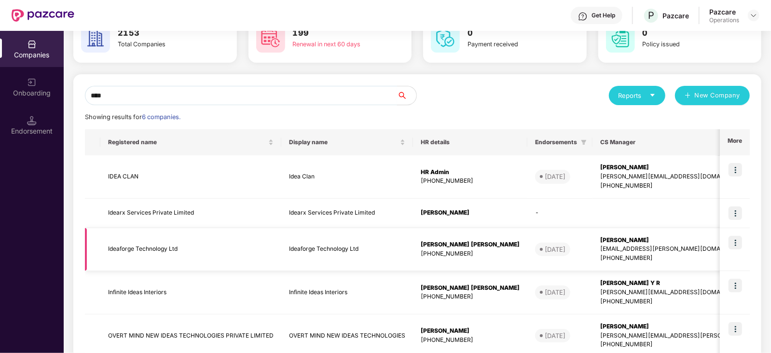
type input "****"
click at [734, 240] on img at bounding box center [736, 243] width 14 height 14
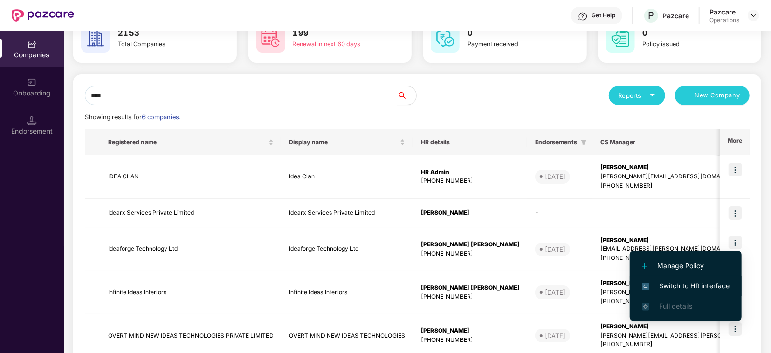
click at [707, 288] on span "Switch to HR interface" at bounding box center [686, 286] width 88 height 11
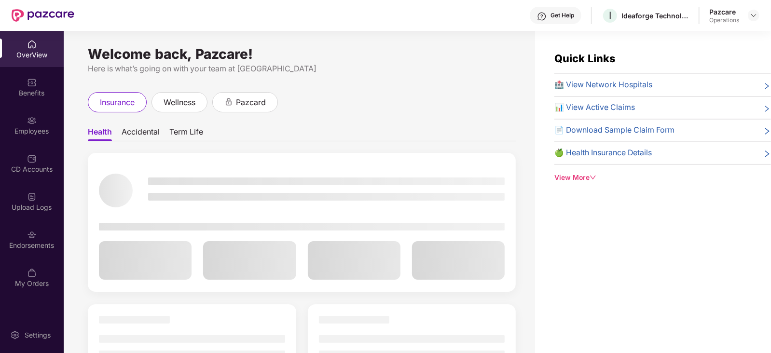
click at [35, 249] on div "Endorsements" at bounding box center [32, 246] width 64 height 10
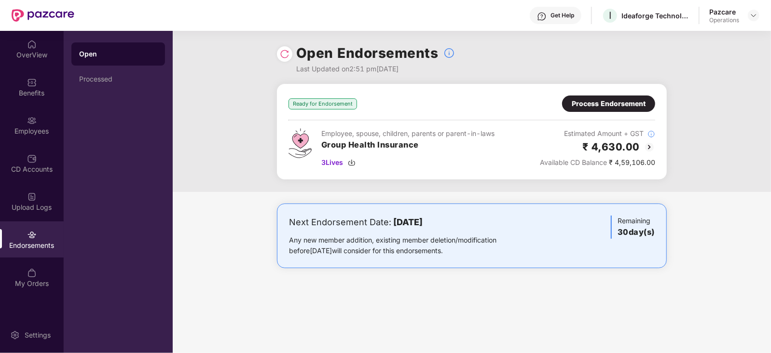
click at [630, 100] on div "Process Endorsement" at bounding box center [609, 103] width 74 height 11
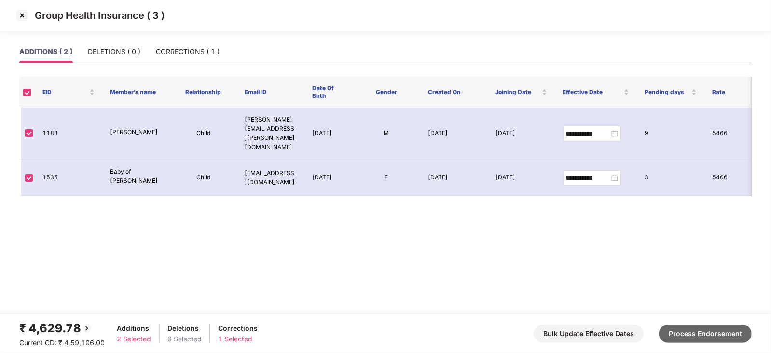
drag, startPoint x: 748, startPoint y: 346, endPoint x: 740, endPoint y: 340, distance: 10.3
click at [747, 346] on div "₹ 4,629.78 Current CD: ₹ 4,59,106.00 Additions 2 Selected Deletions 0 Selected …" at bounding box center [385, 333] width 733 height 29
click at [736, 336] on button "Process Endorsement" at bounding box center [705, 334] width 93 height 18
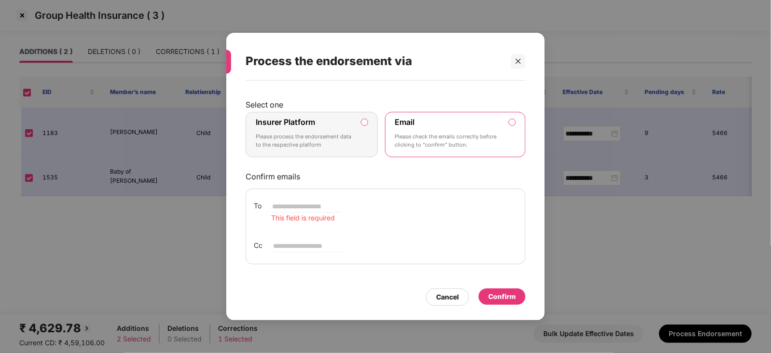
click at [370, 124] on label "Insurer Platform Please process the endorsement data to the respective platform" at bounding box center [312, 134] width 132 height 45
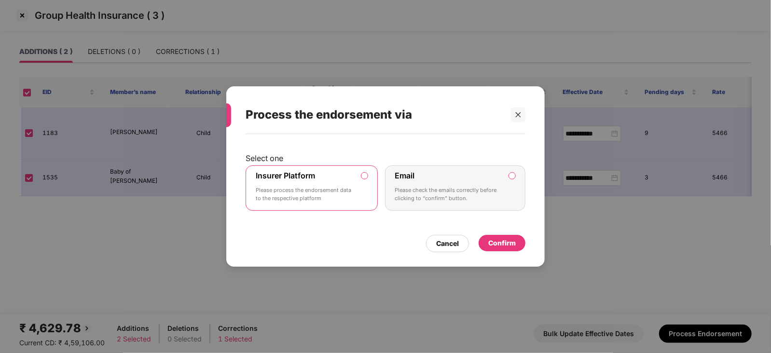
click at [496, 245] on div "Confirm" at bounding box center [502, 243] width 28 height 11
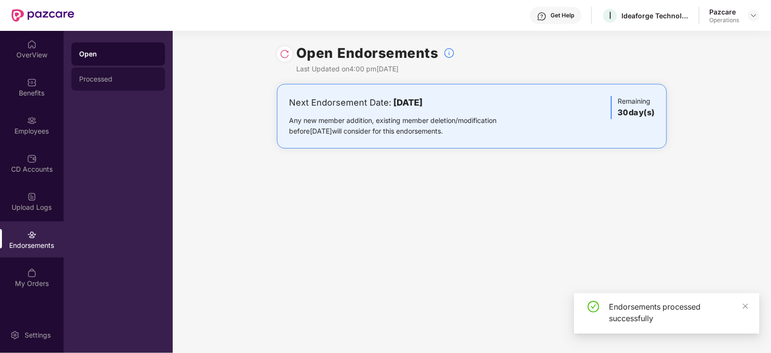
click at [79, 83] on div "Processed" at bounding box center [118, 79] width 94 height 23
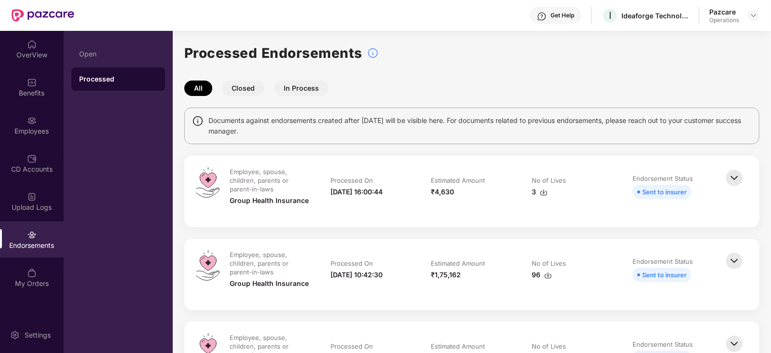
click at [540, 192] on img at bounding box center [544, 193] width 8 height 8
click at [761, 20] on header "Get Help I Ideaforge Technology Ltd Pazcare Operations" at bounding box center [385, 15] width 771 height 31
click at [754, 14] on img at bounding box center [754, 16] width 8 height 8
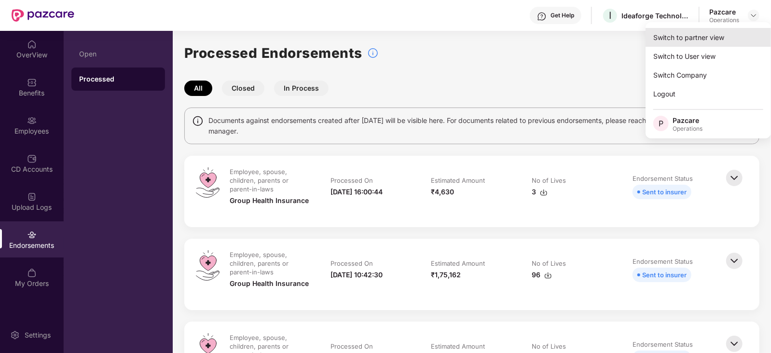
click at [705, 34] on div "Switch to partner view" at bounding box center [708, 37] width 125 height 19
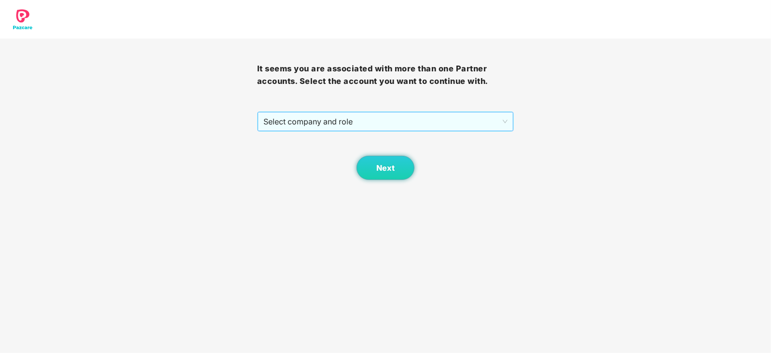
click at [332, 123] on span "Select company and role" at bounding box center [385, 121] width 245 height 18
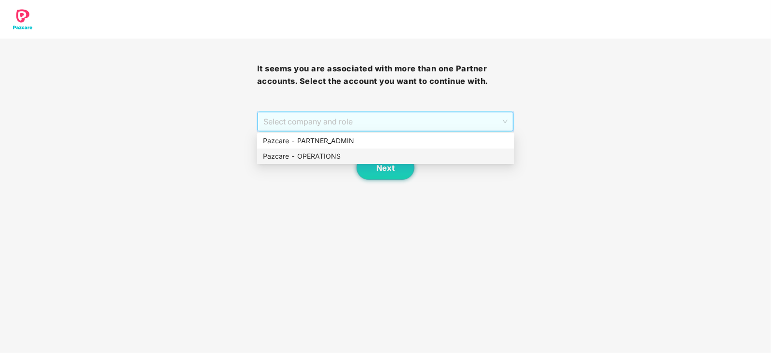
click at [325, 153] on div "Pazcare - OPERATIONS" at bounding box center [386, 156] width 246 height 11
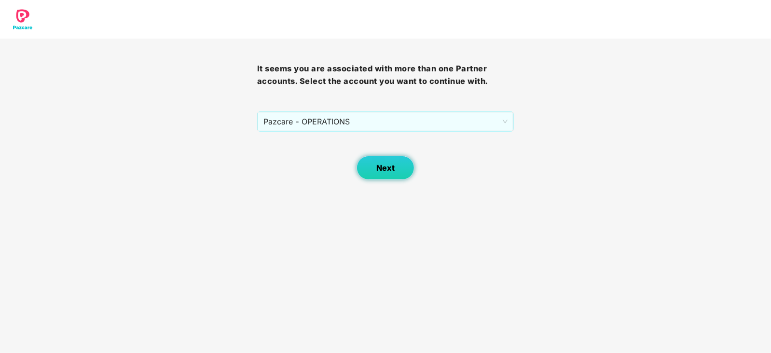
click at [382, 160] on button "Next" at bounding box center [386, 168] width 58 height 24
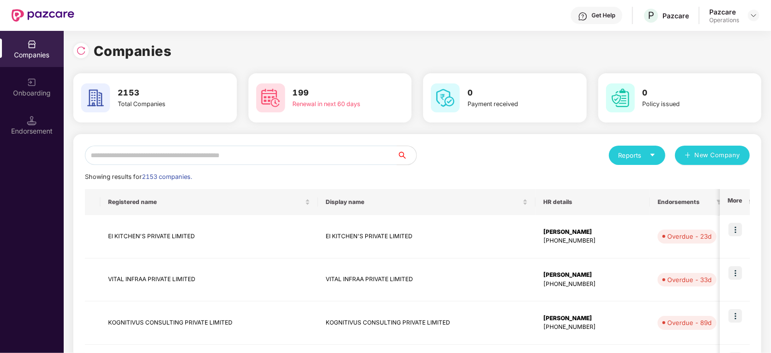
click at [46, 141] on div "Endorsement" at bounding box center [32, 125] width 64 height 36
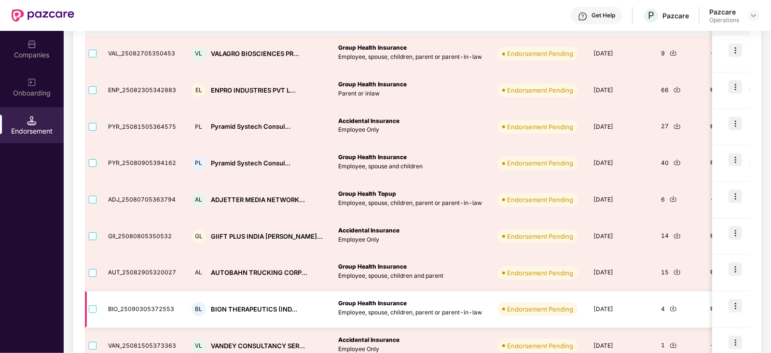
scroll to position [138, 0]
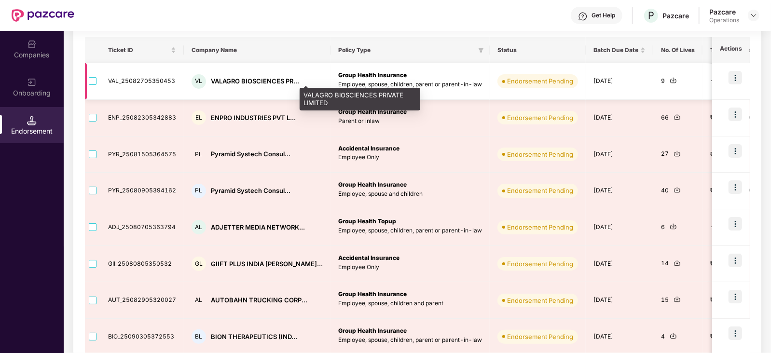
click at [235, 78] on div "VALAGRO BIOSCIENCES PR..." at bounding box center [255, 81] width 88 height 9
copy div "VALAGRO"
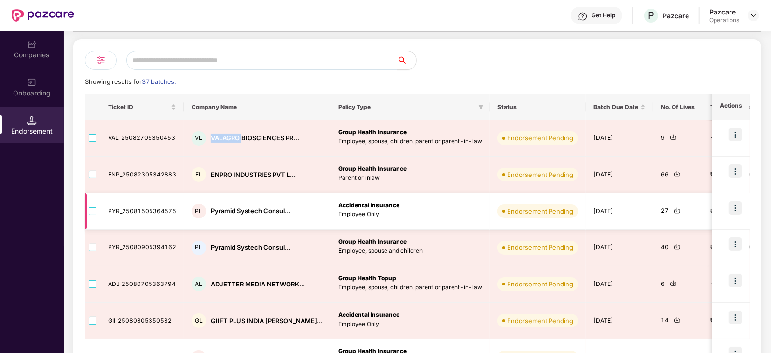
scroll to position [17, 0]
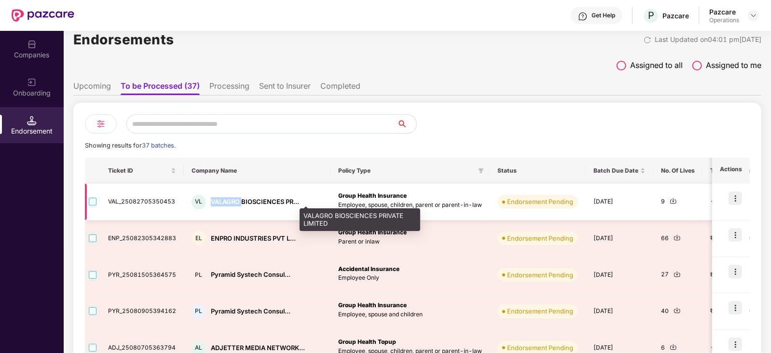
copy div "VALAGRO"
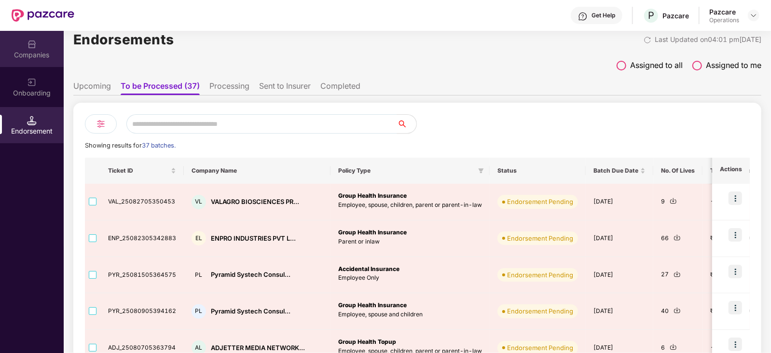
click at [51, 52] on div "Companies" at bounding box center [32, 55] width 64 height 10
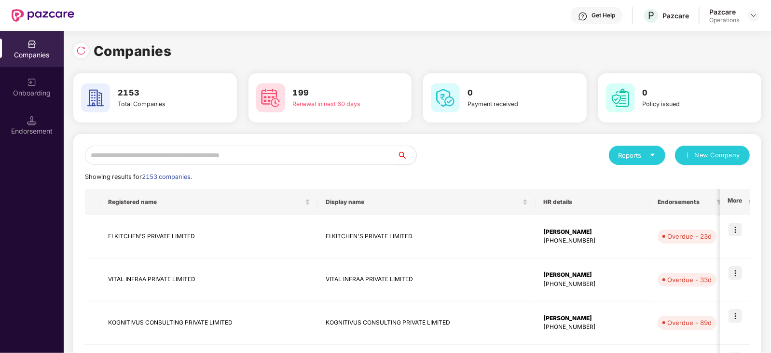
click at [197, 160] on input "text" at bounding box center [241, 155] width 312 height 19
paste input "*******"
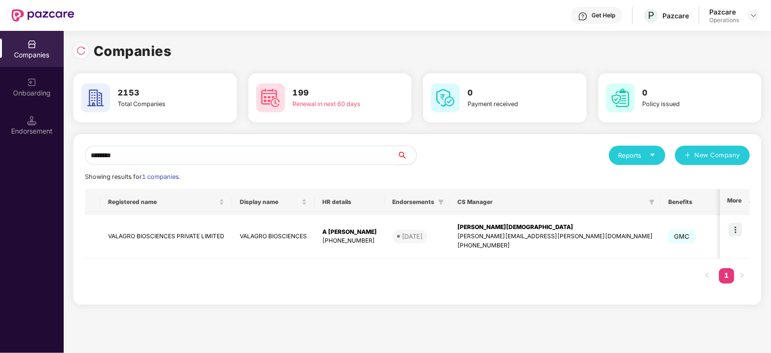
type input "*******"
click at [734, 226] on img at bounding box center [736, 230] width 14 height 14
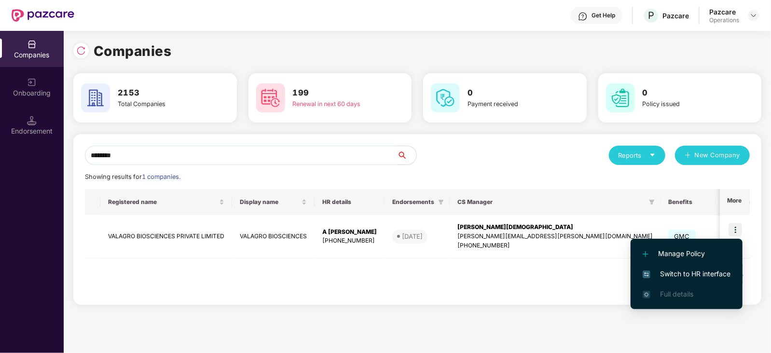
click at [720, 268] on li "Switch to HR interface" at bounding box center [687, 274] width 112 height 20
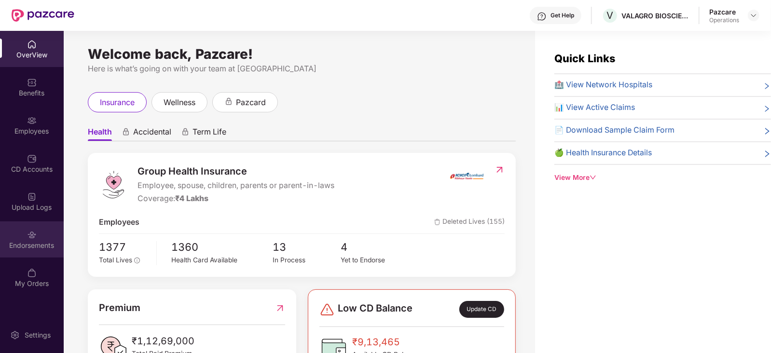
click at [29, 256] on div "Endorsements" at bounding box center [32, 240] width 64 height 36
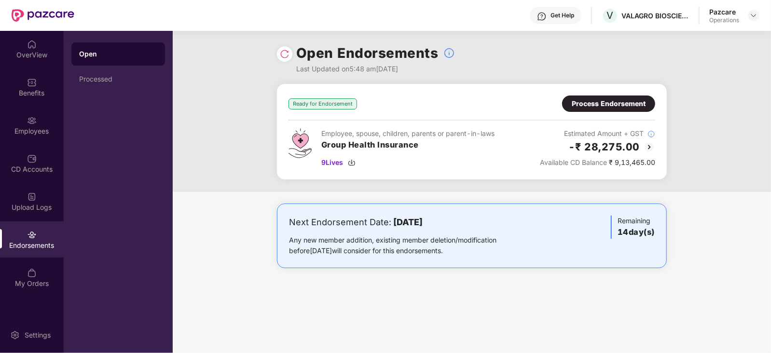
click at [600, 111] on div "Process Endorsement" at bounding box center [608, 104] width 93 height 16
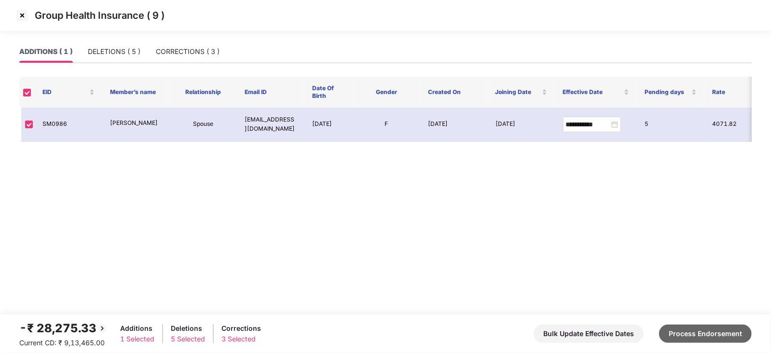
click at [698, 326] on button "Process Endorsement" at bounding box center [705, 334] width 93 height 18
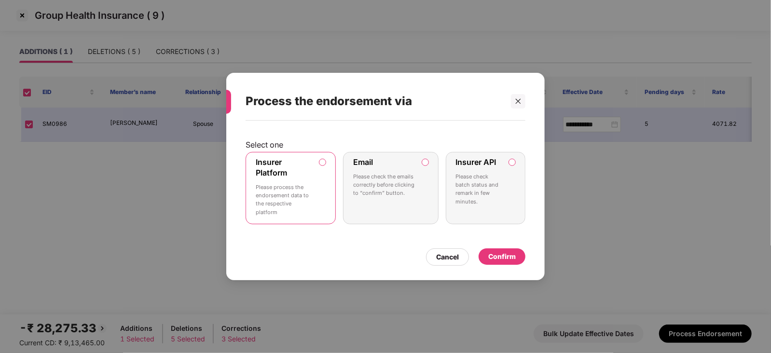
click at [516, 263] on div "Confirm" at bounding box center [502, 257] width 47 height 16
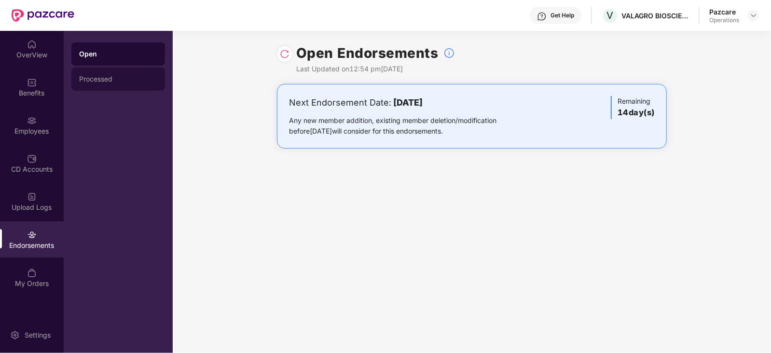
click at [101, 81] on div "Processed" at bounding box center [118, 79] width 78 height 8
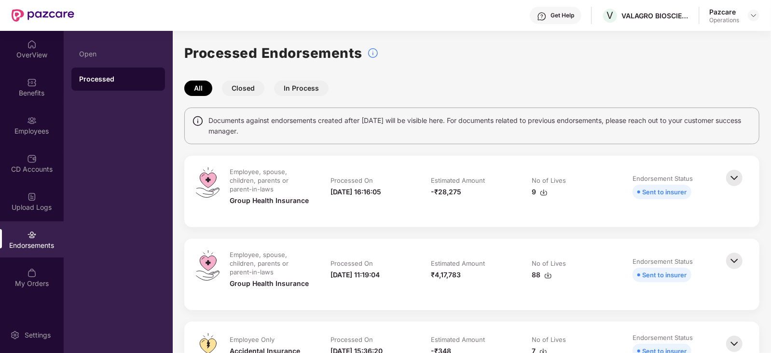
click at [540, 191] on img at bounding box center [544, 193] width 8 height 8
